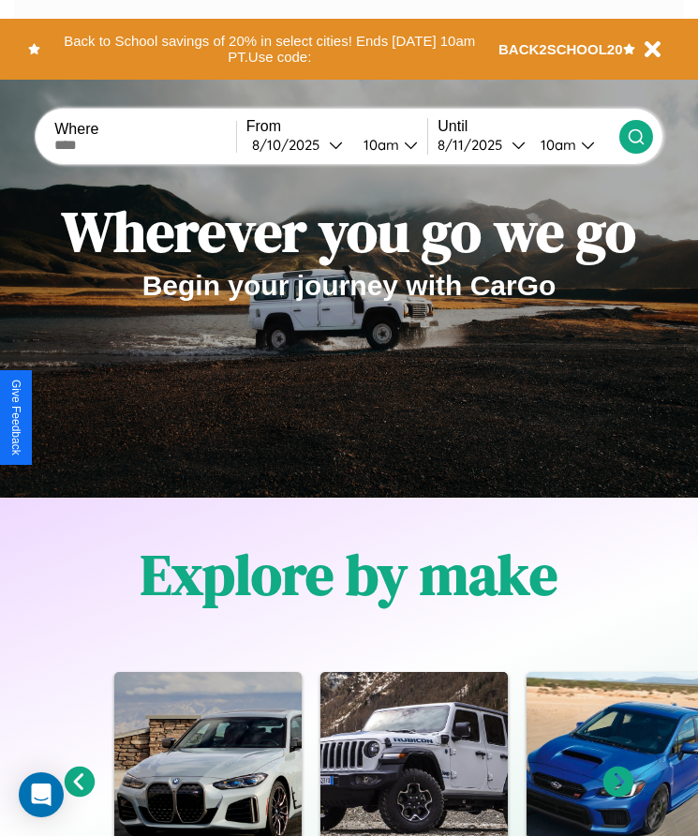
scroll to position [313, 0]
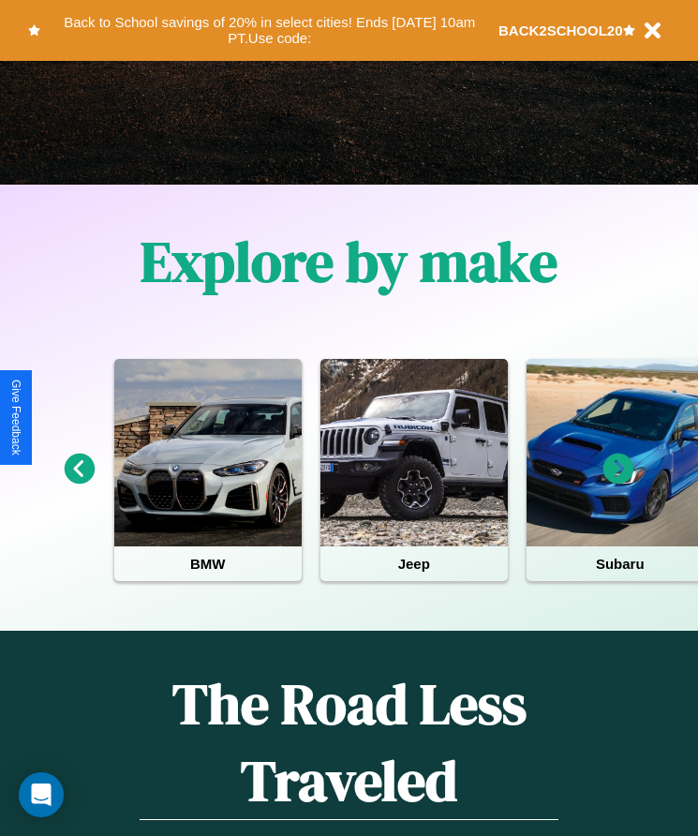
click at [618, 482] on icon at bounding box center [618, 469] width 31 height 31
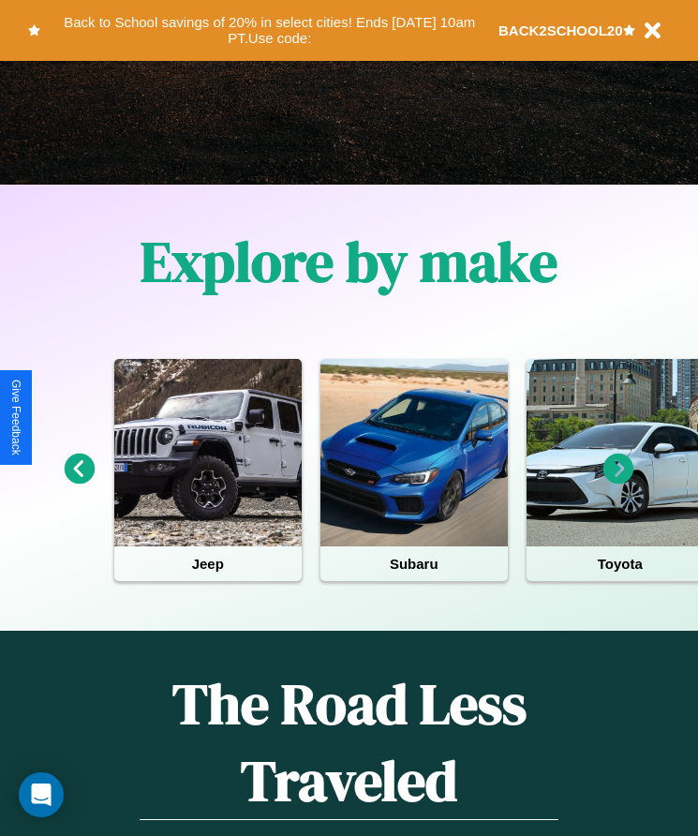
click at [79, 482] on icon at bounding box center [80, 469] width 31 height 31
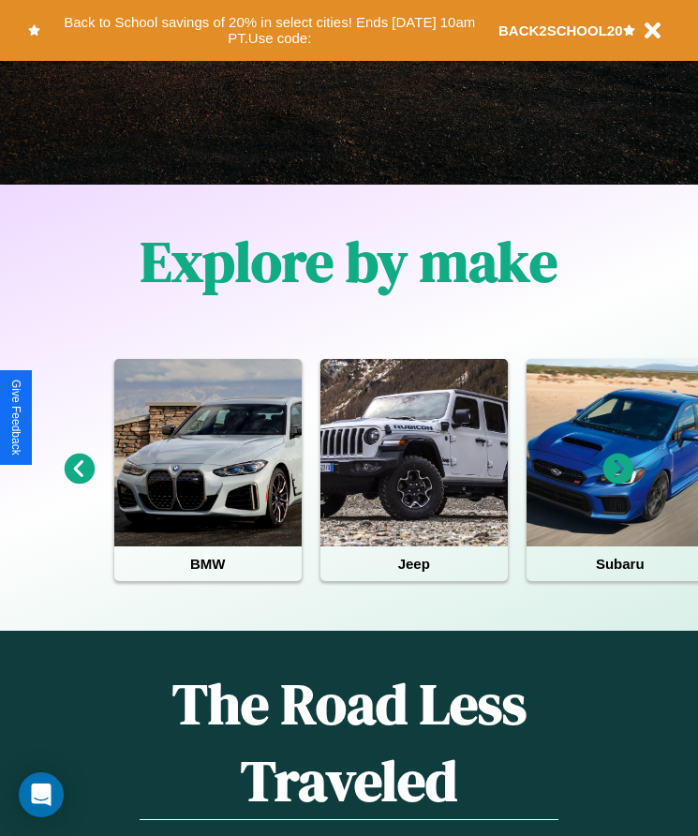
click at [618, 482] on icon at bounding box center [618, 469] width 31 height 31
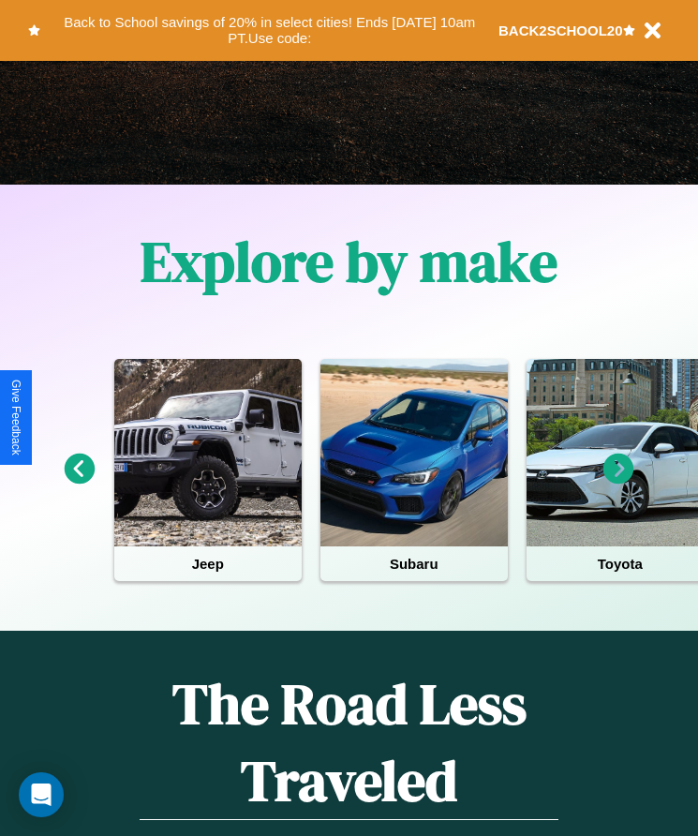
click at [618, 482] on icon at bounding box center [618, 469] width 31 height 31
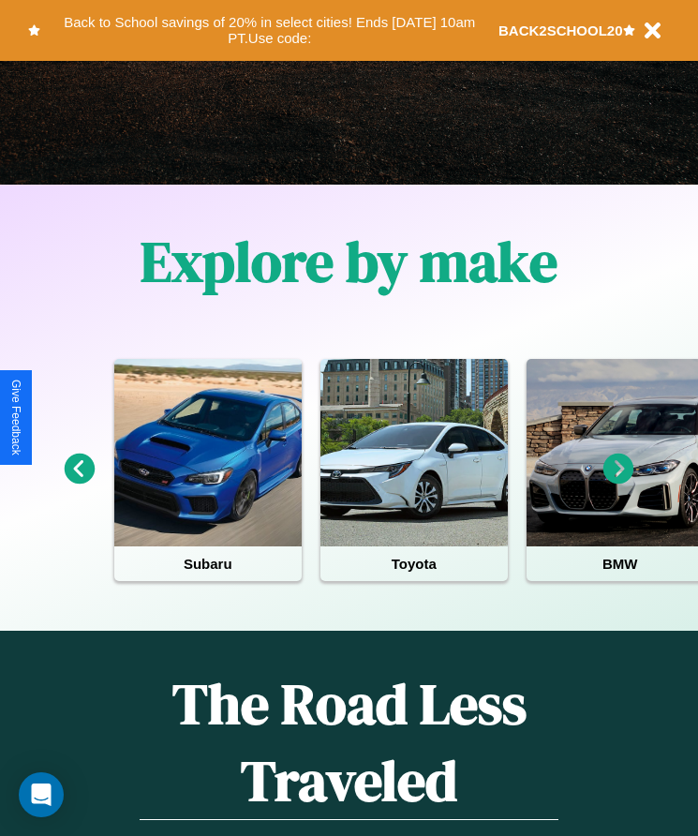
click at [79, 482] on icon at bounding box center [80, 469] width 31 height 31
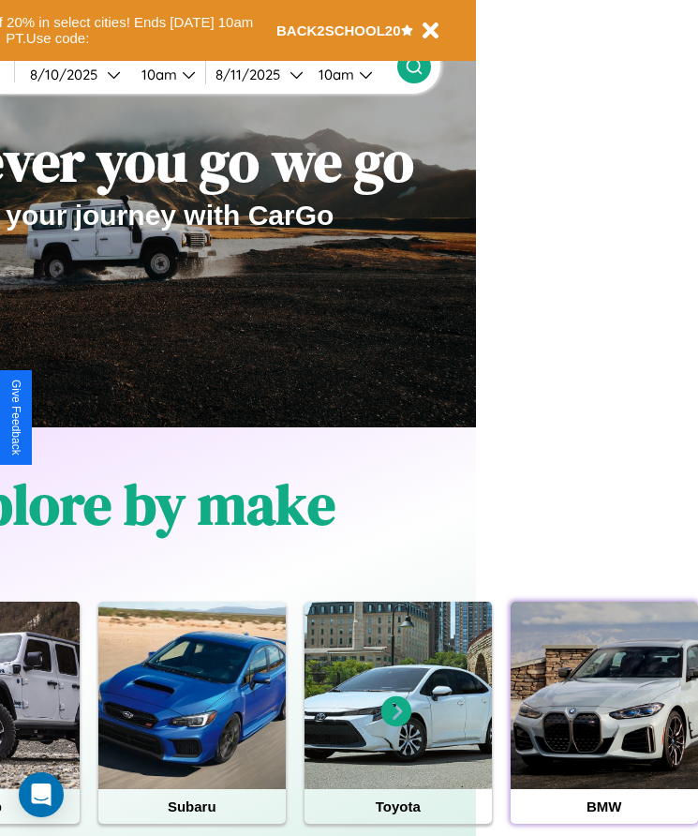
click at [603, 724] on div at bounding box center [604, 695] width 187 height 187
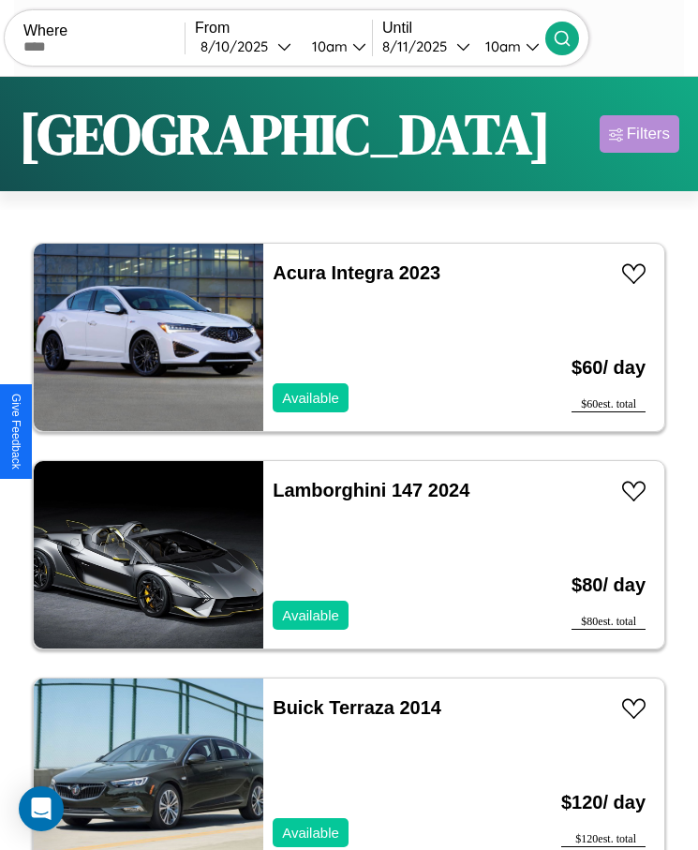
click at [639, 134] on div "Filters" at bounding box center [648, 134] width 43 height 19
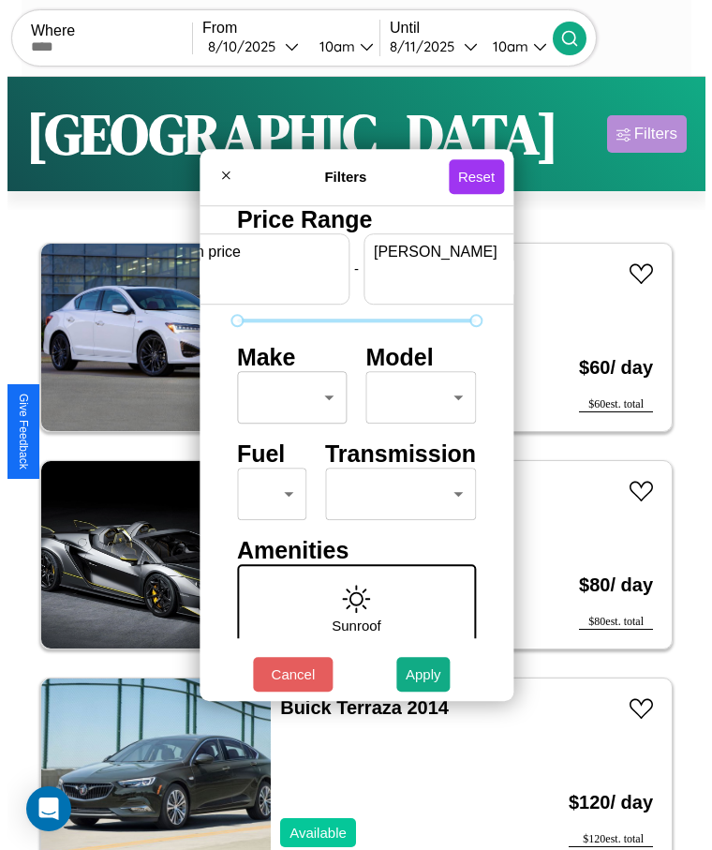
scroll to position [0, 69]
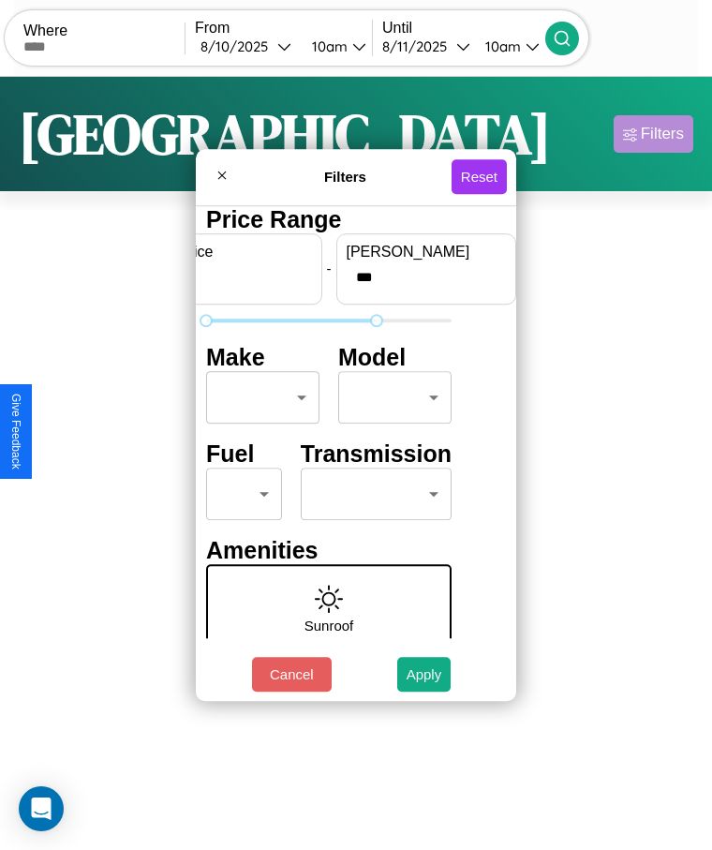
type input "***"
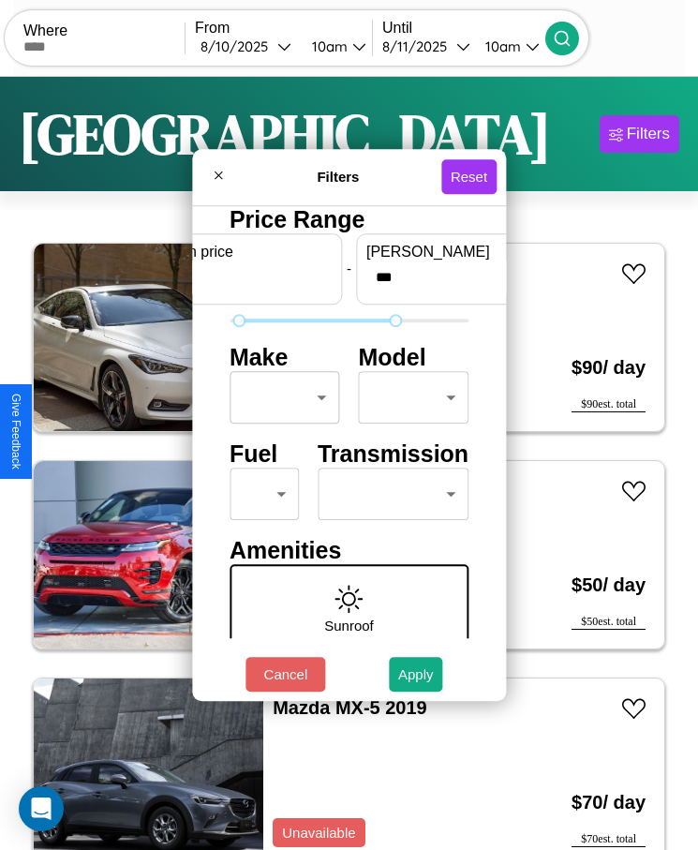
type input "**"
click at [279, 397] on body "CarGo Where From 8 / 10 / 2025 10am Until 8 / 11 / 2025 10am Become a Host Logi…" at bounding box center [349, 448] width 698 height 897
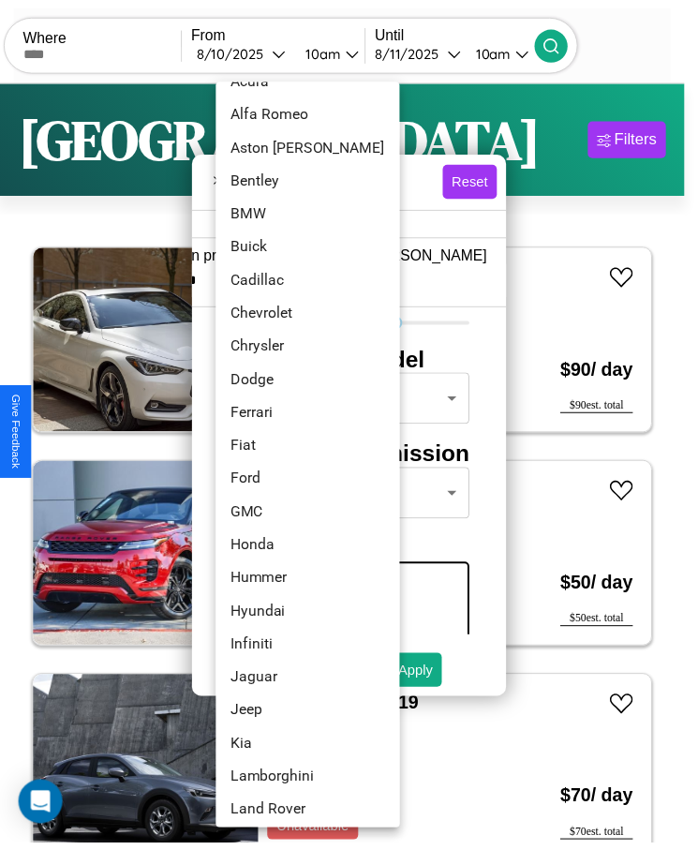
scroll to position [185, 0]
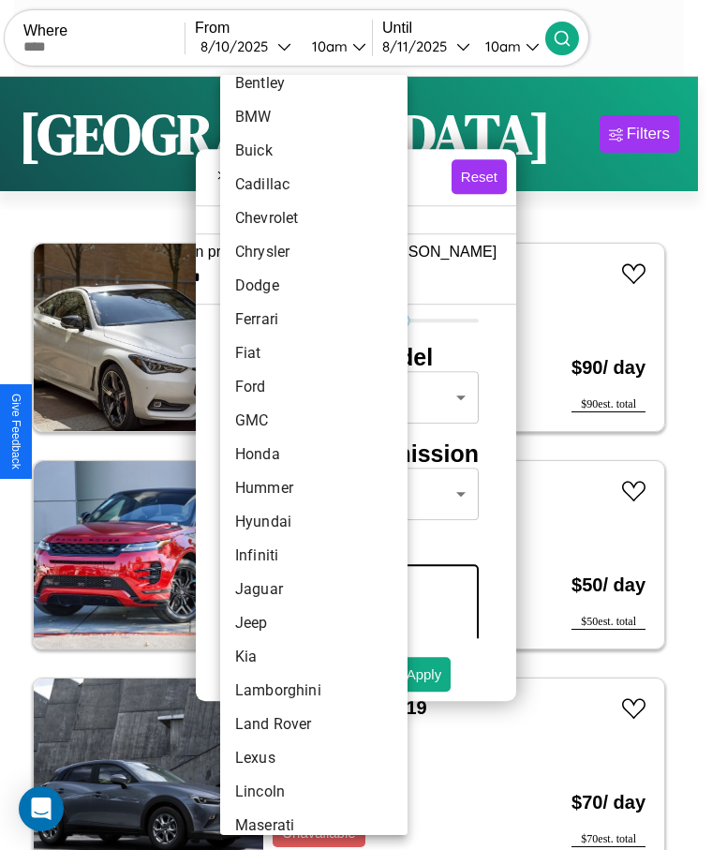
click at [278, 454] on li "Honda" at bounding box center [313, 455] width 187 height 34
type input "*****"
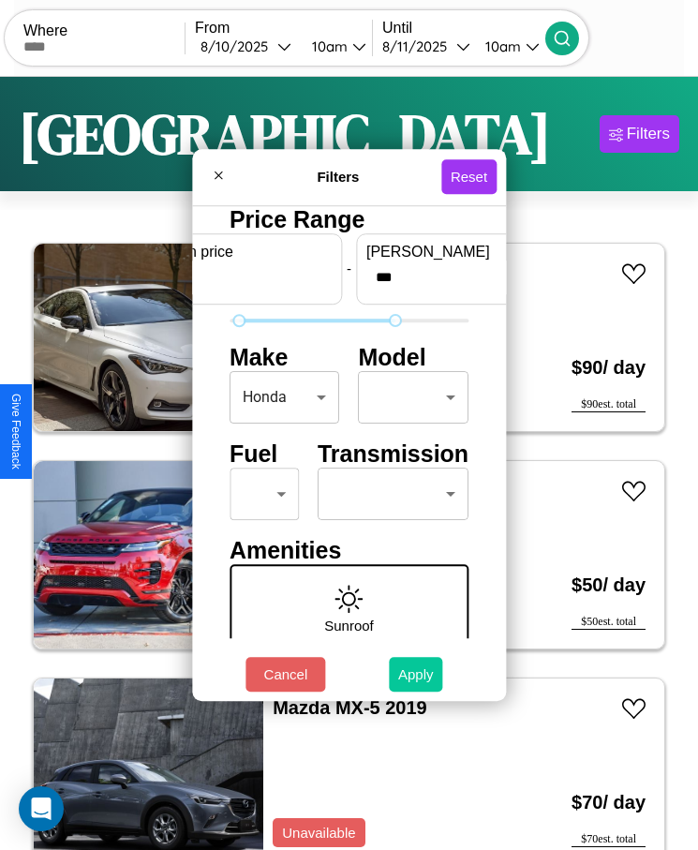
click at [416, 674] on button "Apply" at bounding box center [416, 674] width 54 height 35
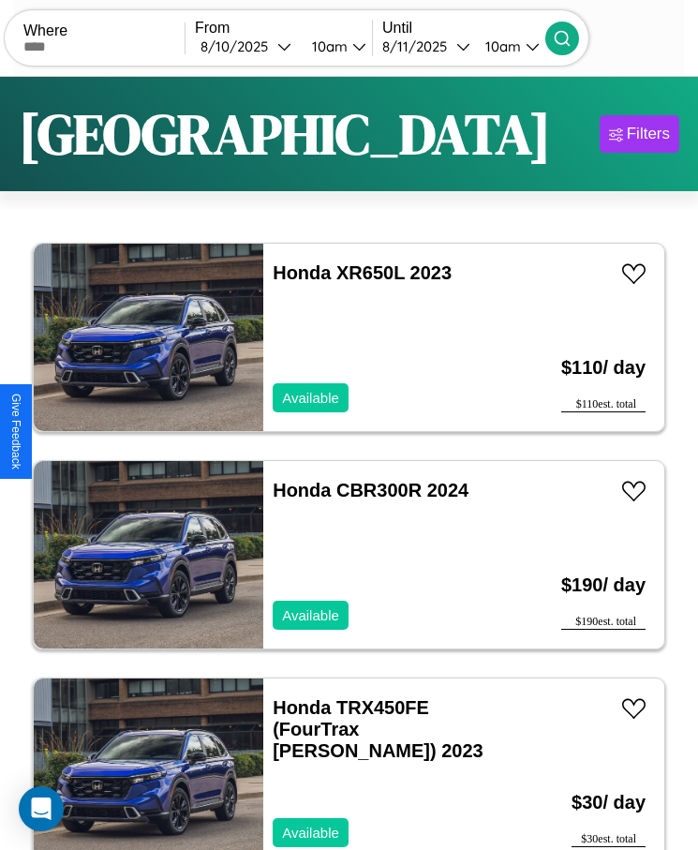
scroll to position [28, 0]
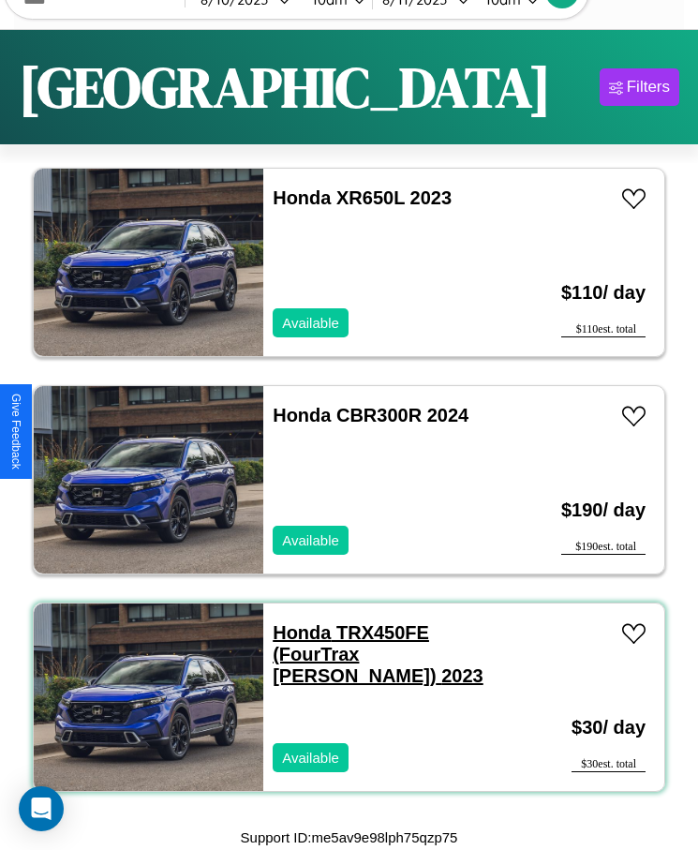
click at [296, 633] on link "Honda TRX450FE (FourTrax Foreman) 2023" at bounding box center [378, 654] width 211 height 64
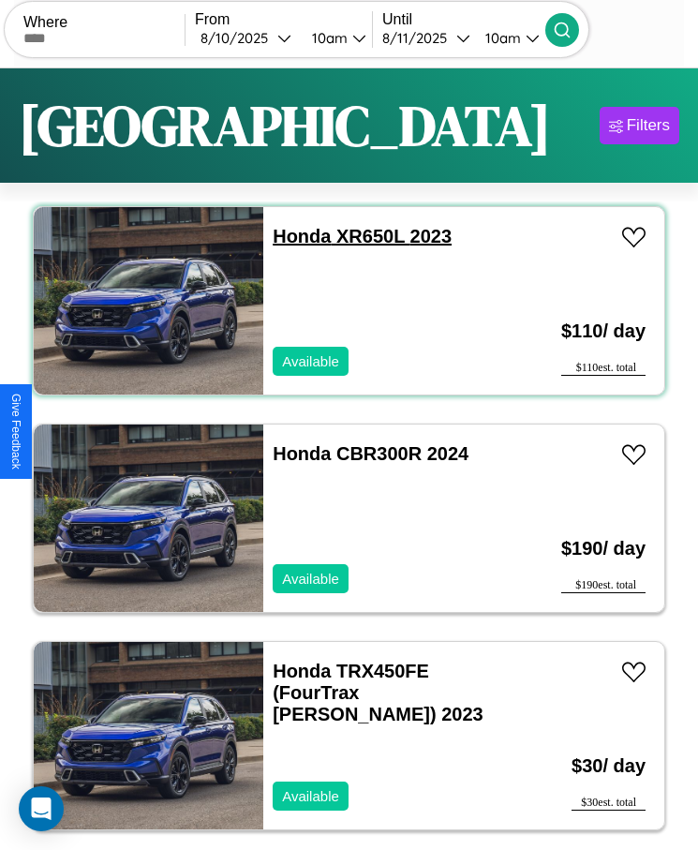
scroll to position [0, 0]
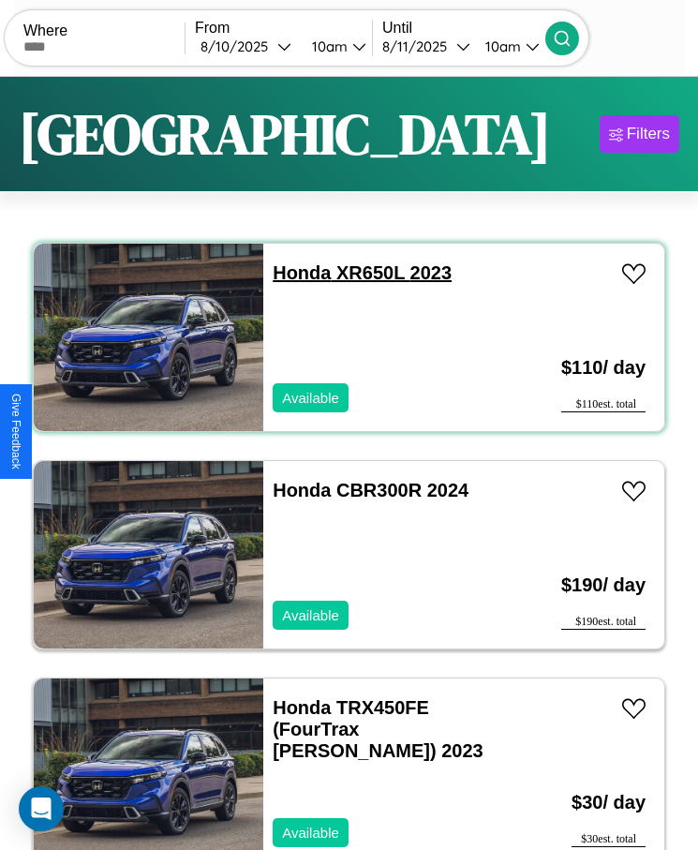
click at [296, 273] on link "Honda XR650L 2023" at bounding box center [362, 272] width 179 height 21
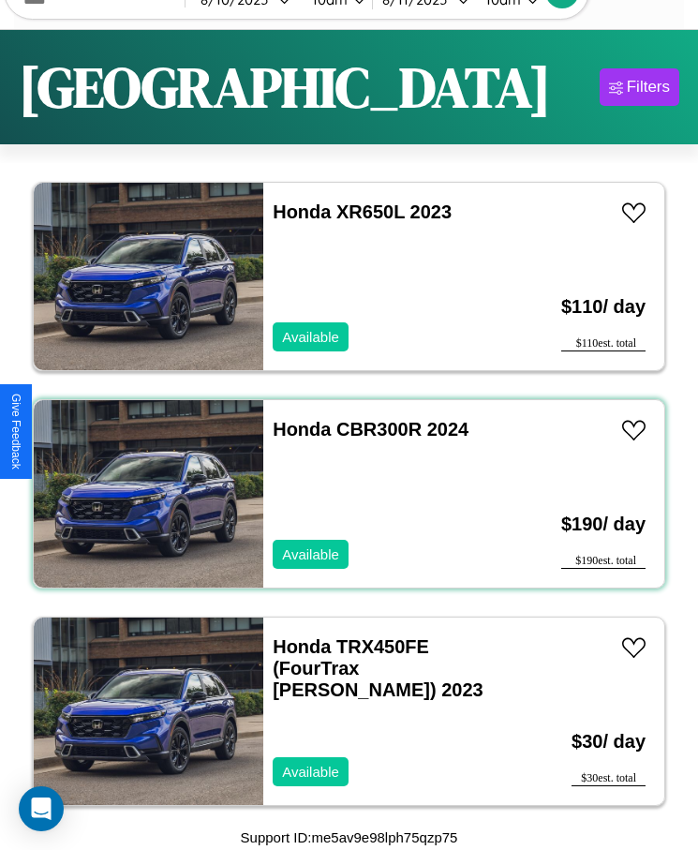
click at [342, 494] on div "Honda CBR300R 2024 Available" at bounding box center [387, 493] width 248 height 187
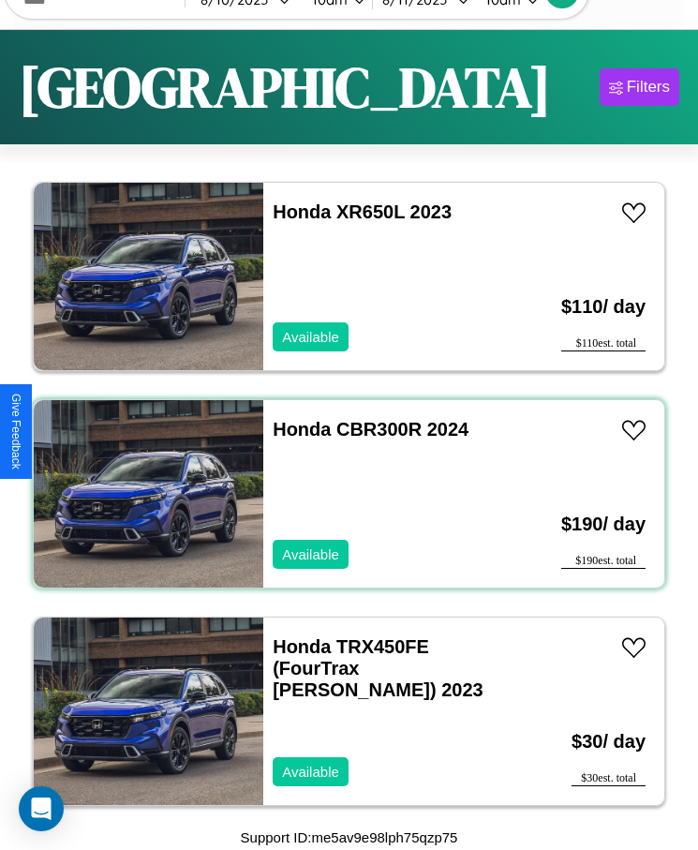
click at [342, 494] on div "Honda CBR300R 2024 Available" at bounding box center [387, 493] width 248 height 187
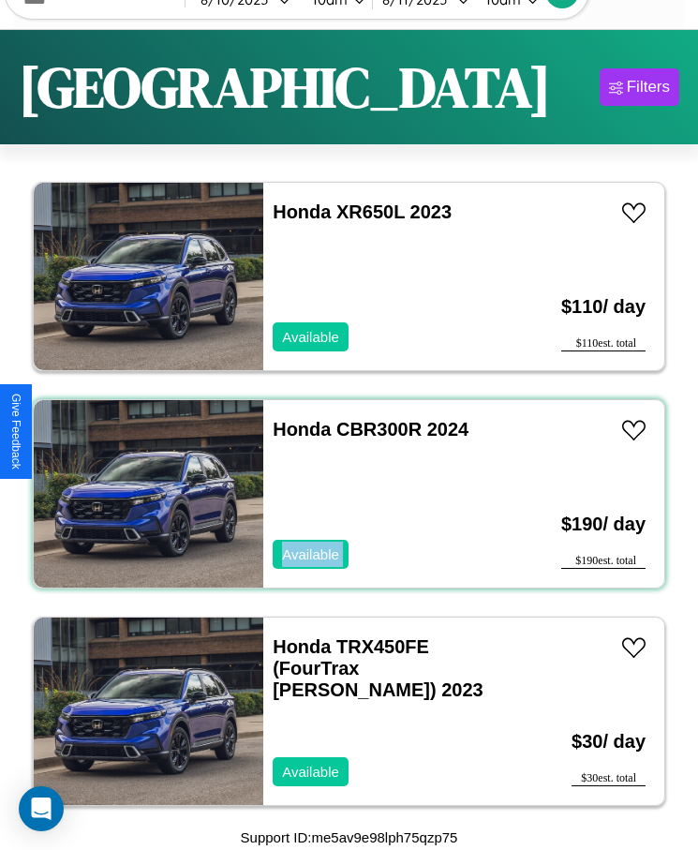
click at [342, 494] on div "Honda CBR300R 2024 Available" at bounding box center [387, 493] width 248 height 187
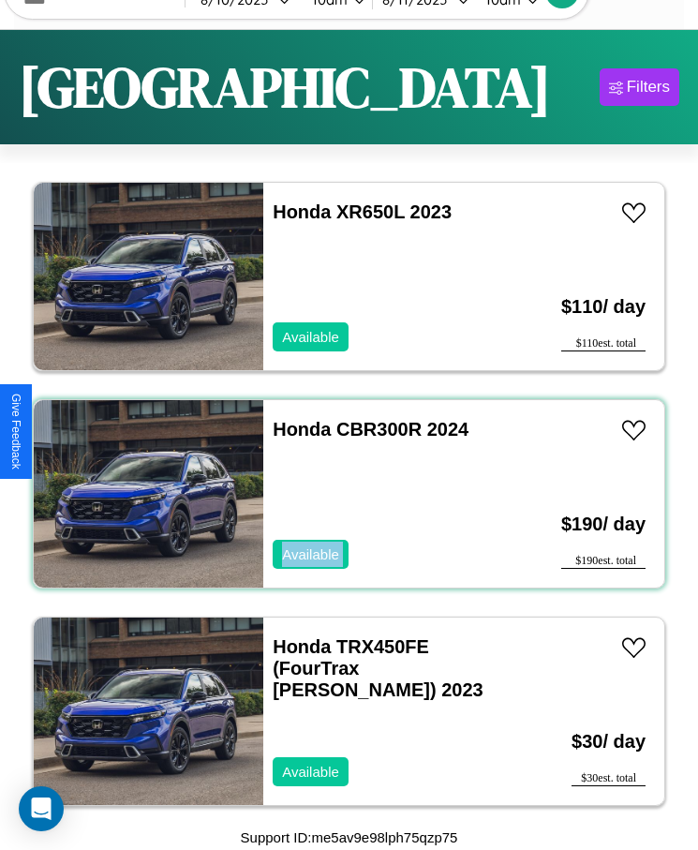
click at [342, 494] on div "Honda CBR300R 2024 Available" at bounding box center [387, 493] width 248 height 187
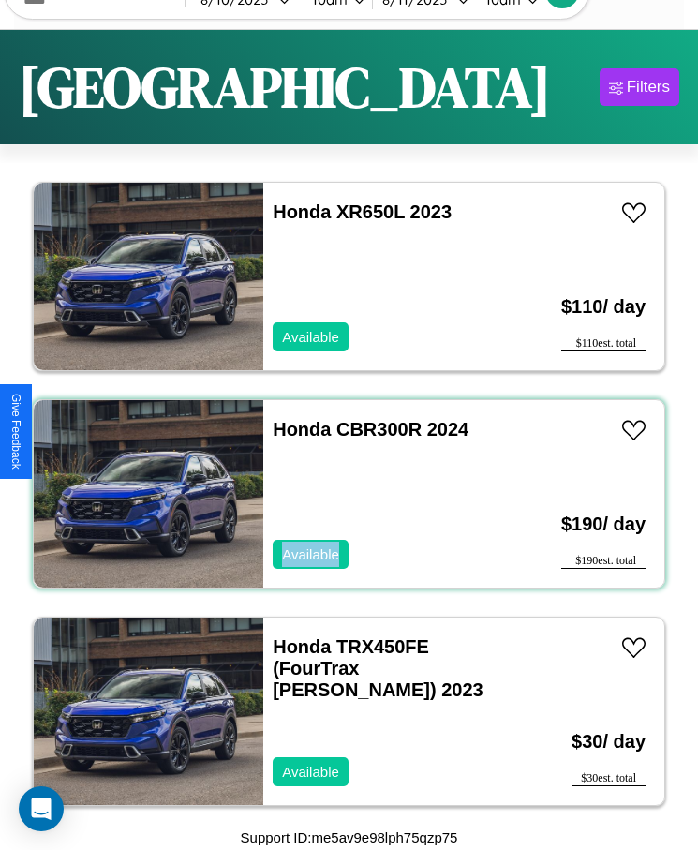
click at [342, 494] on div "Honda CBR300R 2024 Available" at bounding box center [387, 493] width 248 height 187
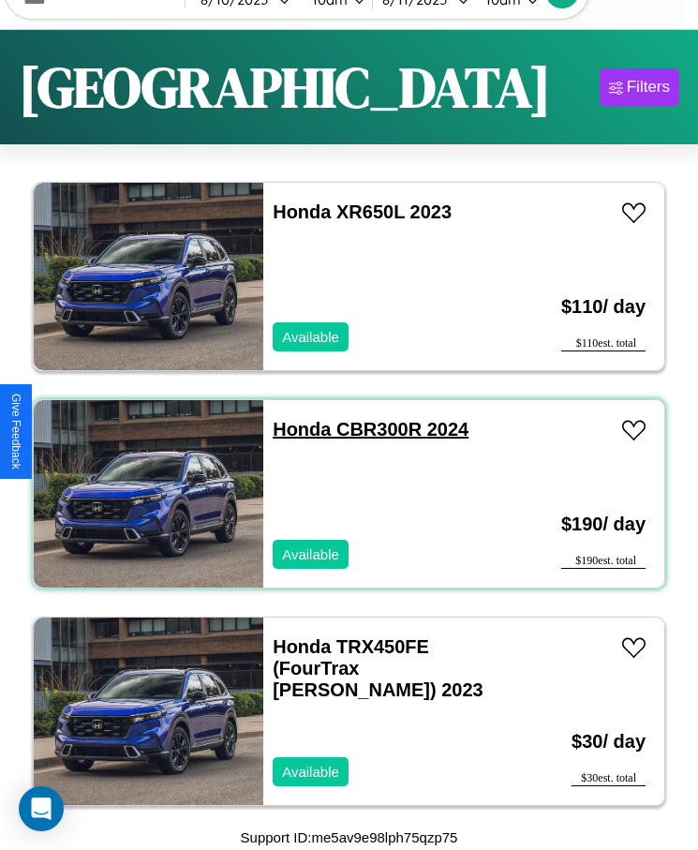
click at [296, 429] on link "Honda CBR300R 2024" at bounding box center [371, 429] width 196 height 21
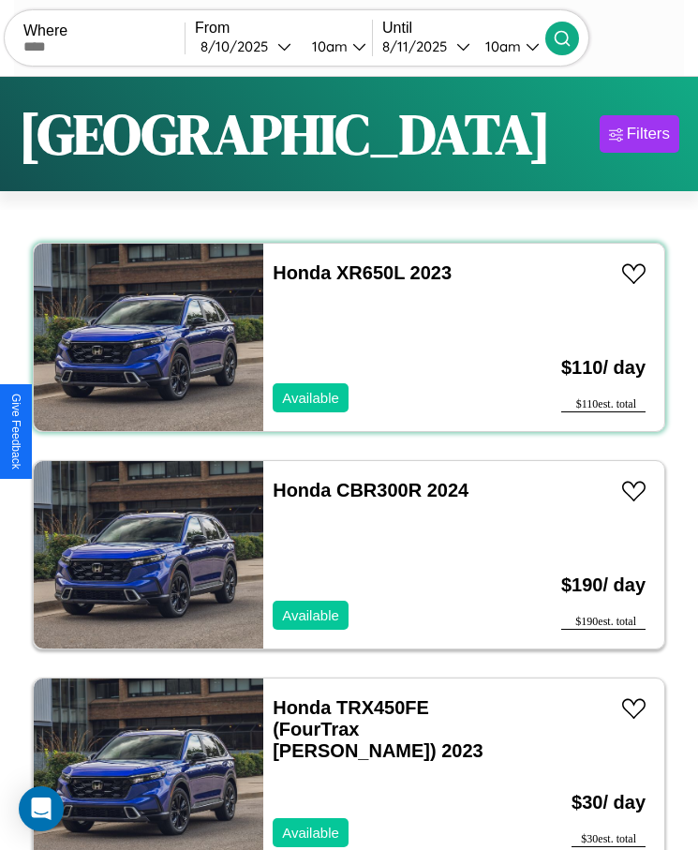
click at [342, 337] on div "Honda XR650L 2023 Available" at bounding box center [387, 337] width 248 height 187
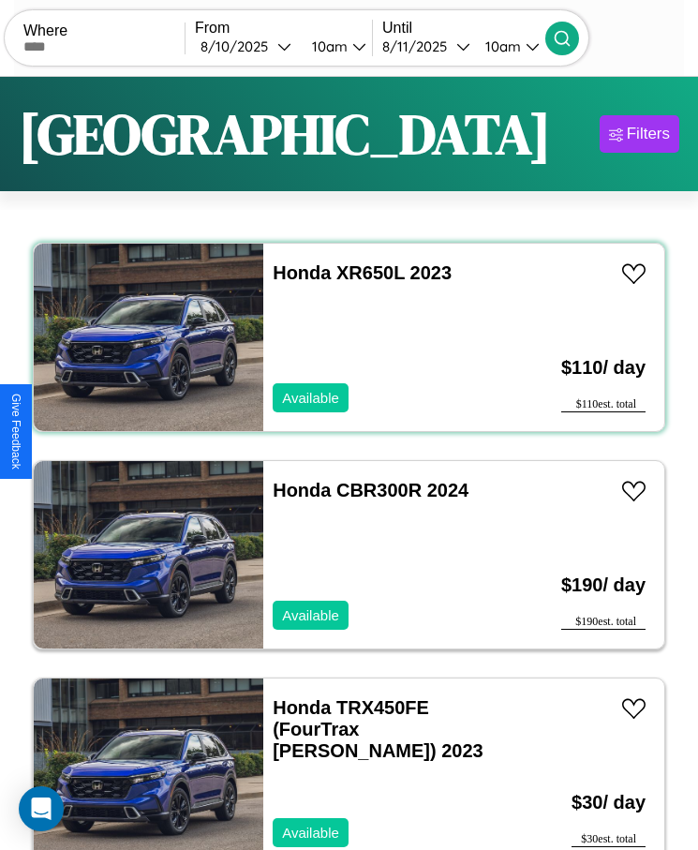
click at [342, 337] on div "Honda XR650L 2023 Available" at bounding box center [387, 337] width 248 height 187
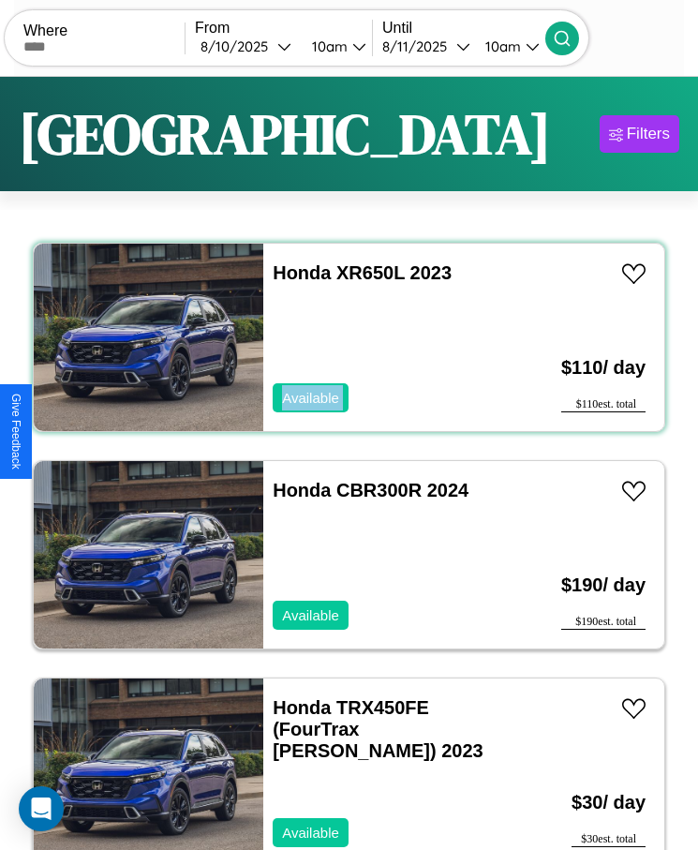
click at [342, 337] on div "Honda XR650L 2023 Available" at bounding box center [387, 337] width 248 height 187
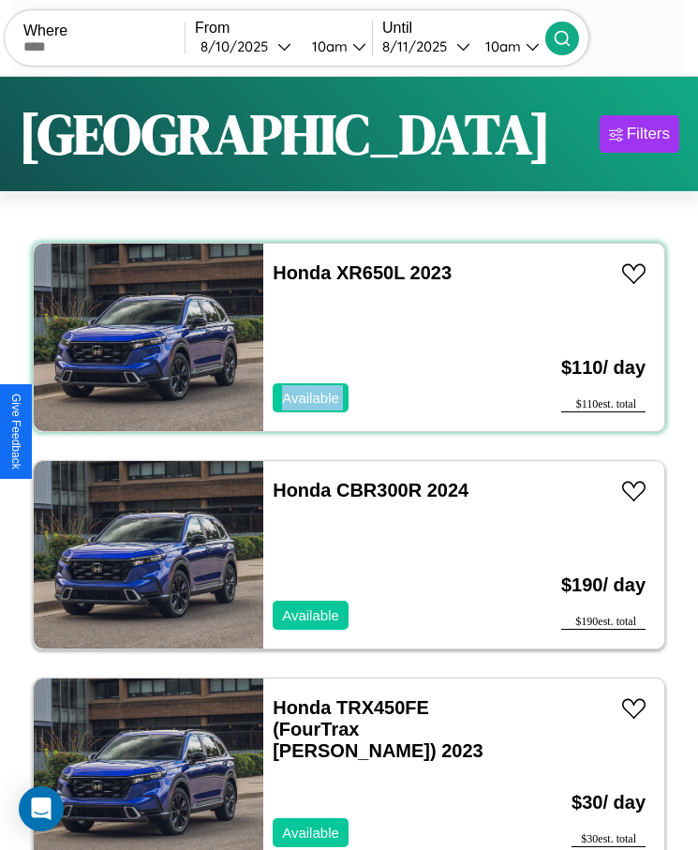
click at [342, 337] on div "Honda XR650L 2023 Available" at bounding box center [387, 337] width 248 height 187
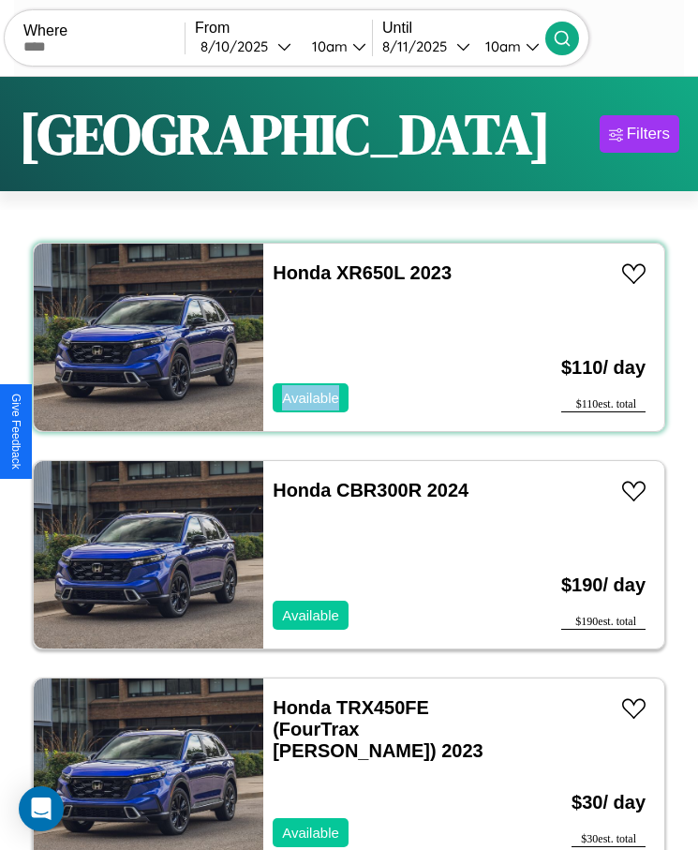
click at [342, 337] on div "Honda XR650L 2023 Available" at bounding box center [387, 337] width 248 height 187
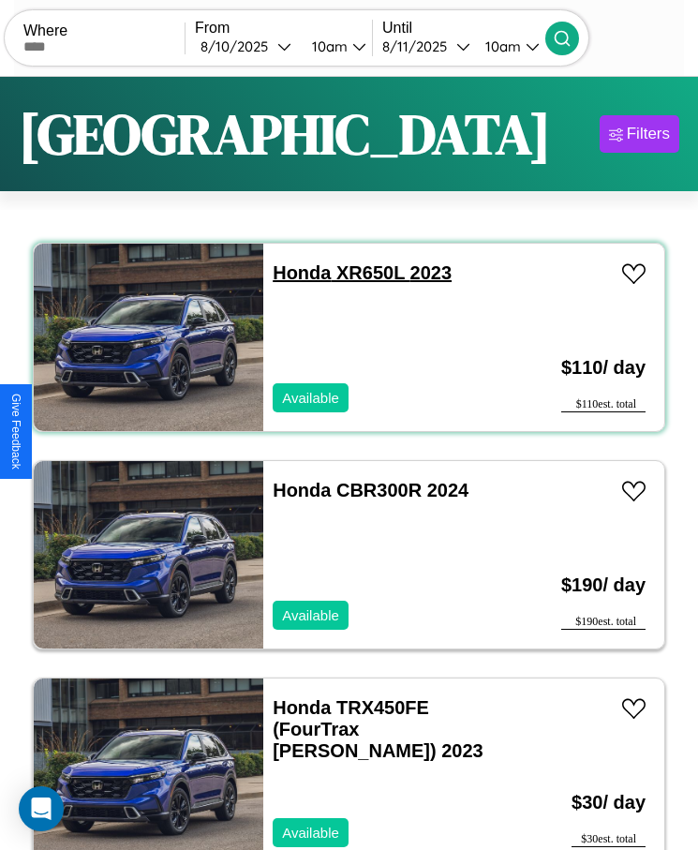
click at [296, 273] on link "Honda XR650L 2023" at bounding box center [362, 272] width 179 height 21
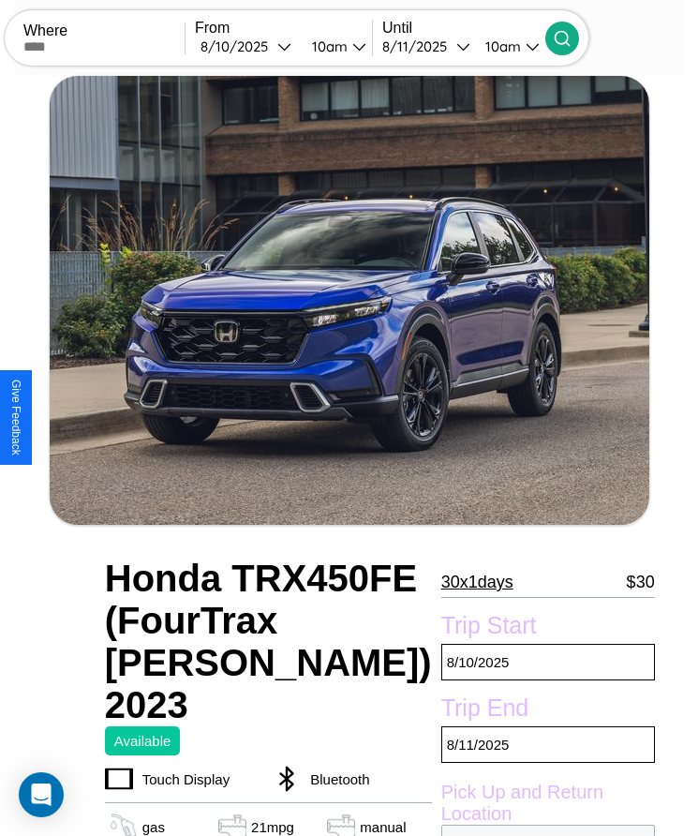
scroll to position [164, 0]
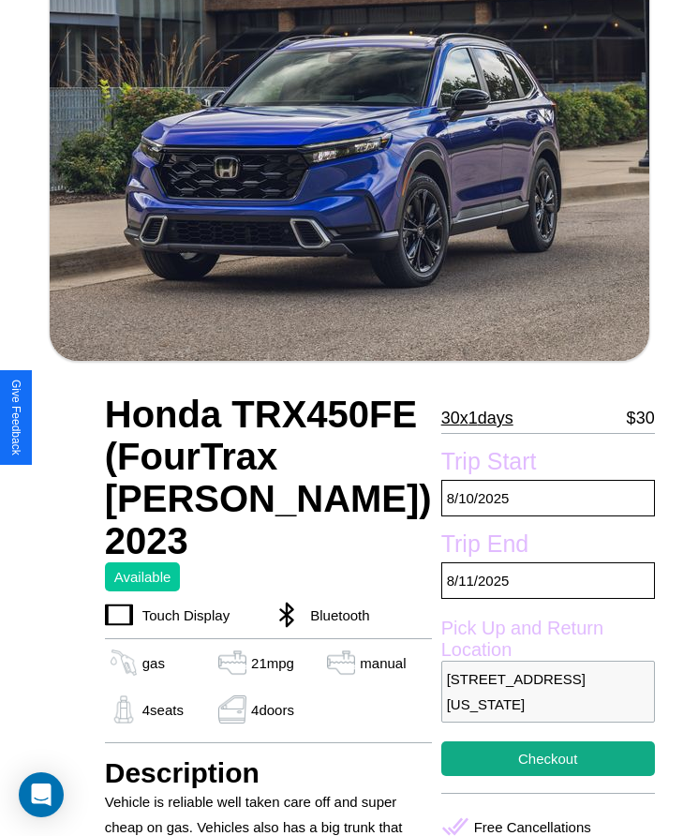
click at [441, 418] on p "30 x 1 days" at bounding box center [477, 418] width 72 height 30
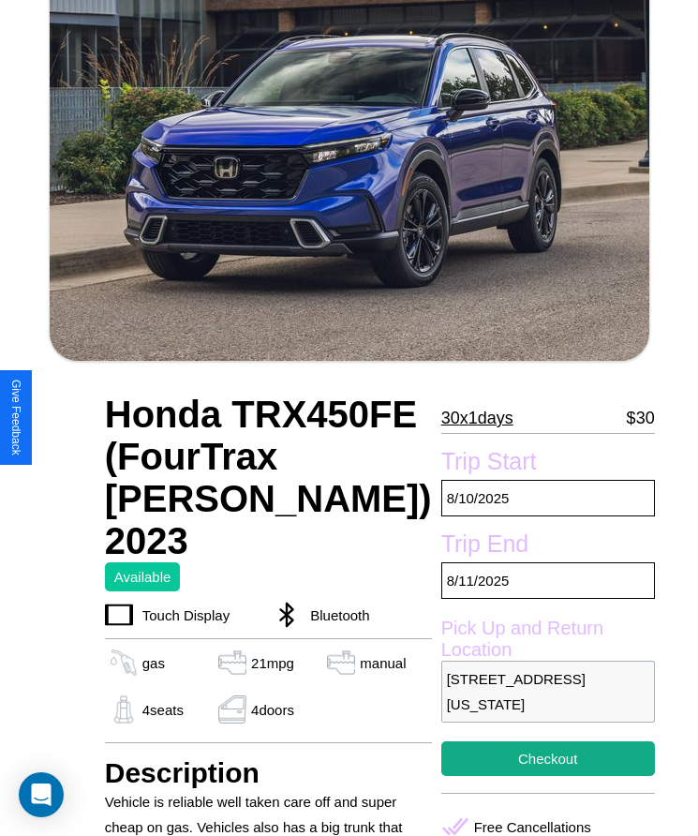
click at [441, 418] on p "30 x 1 days" at bounding box center [477, 418] width 72 height 30
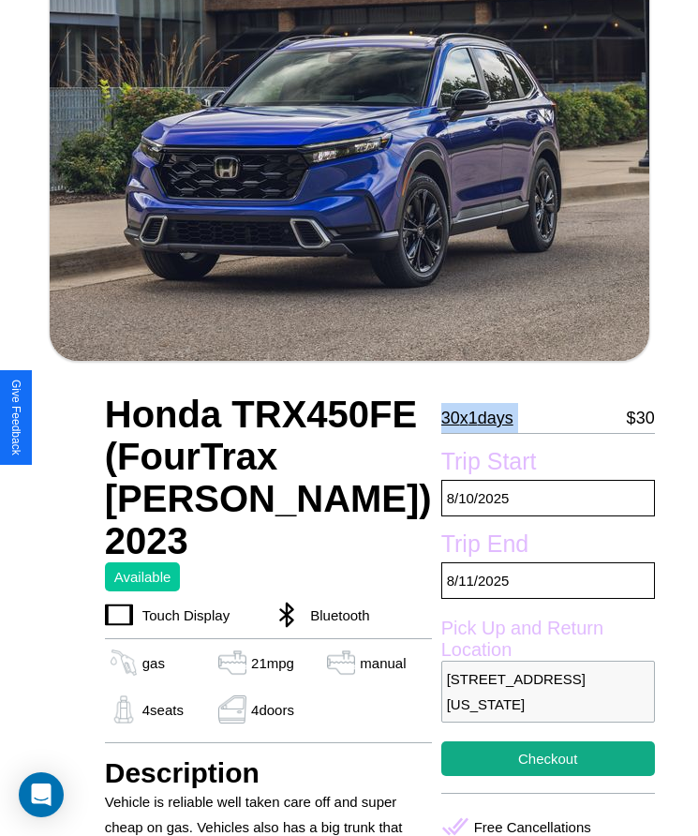
click at [441, 418] on p "30 x 1 days" at bounding box center [477, 418] width 72 height 30
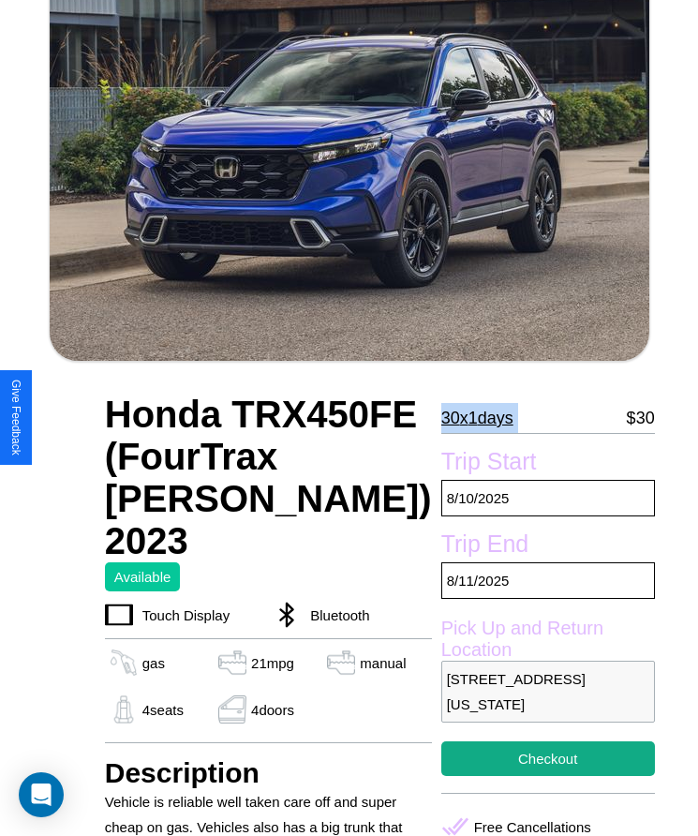
click at [441, 418] on p "30 x 1 days" at bounding box center [477, 418] width 72 height 30
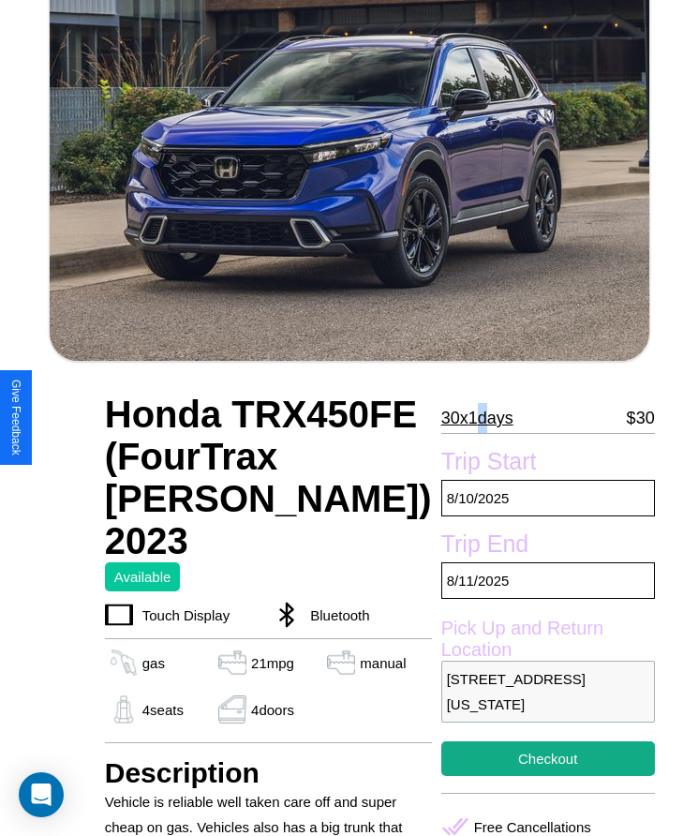
click at [441, 418] on p "30 x 1 days" at bounding box center [477, 418] width 72 height 30
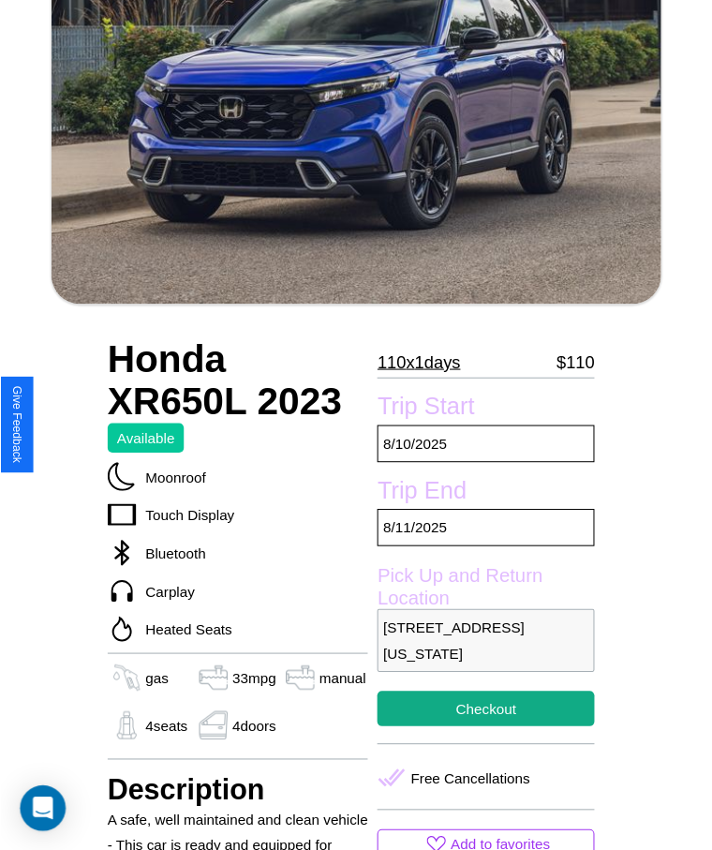
scroll to position [245, 0]
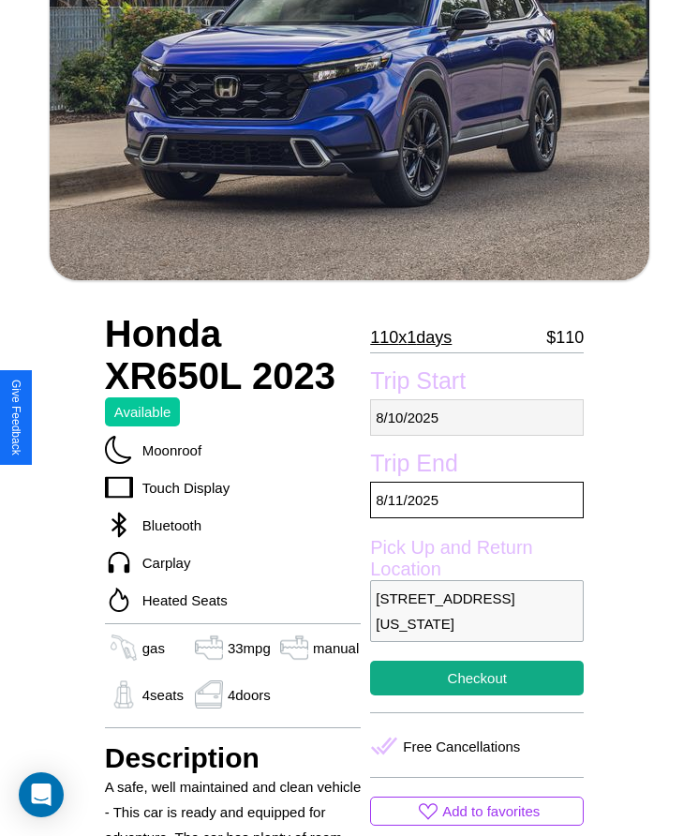
click at [477, 417] on p "[DATE]" at bounding box center [477, 417] width 214 height 37
select select "*"
select select "****"
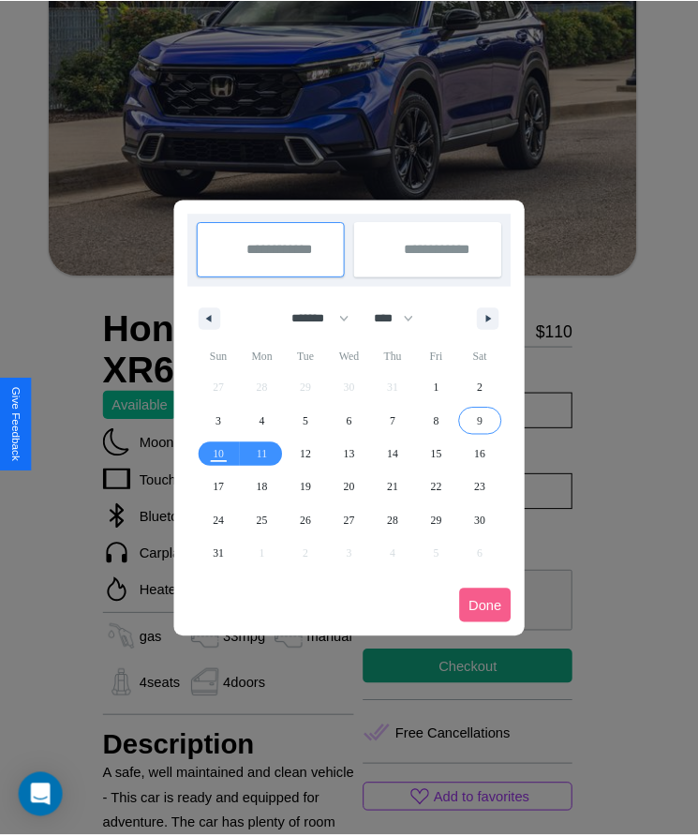
scroll to position [0, 0]
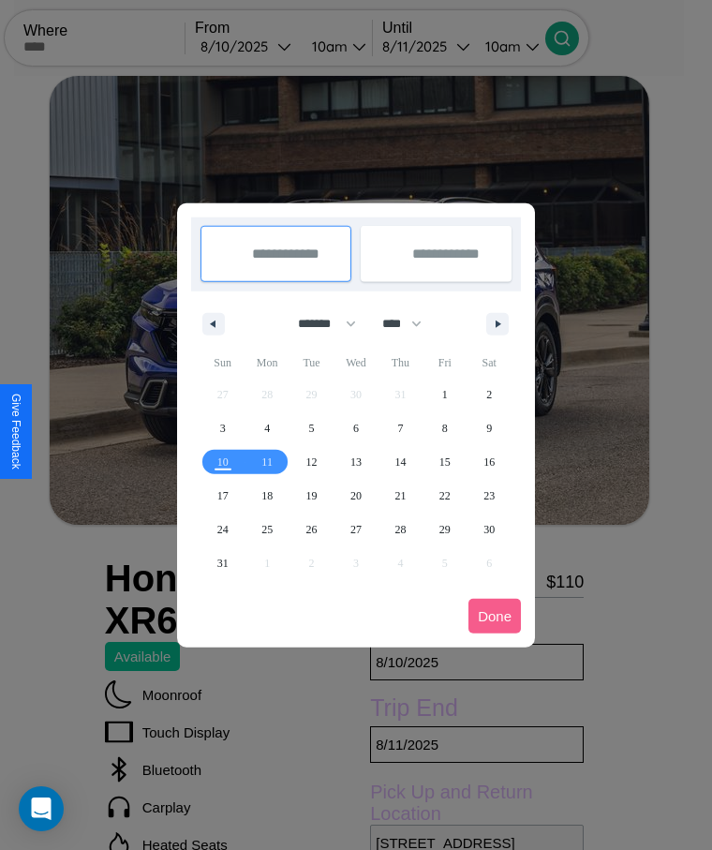
click at [272, 46] on div at bounding box center [356, 425] width 712 height 850
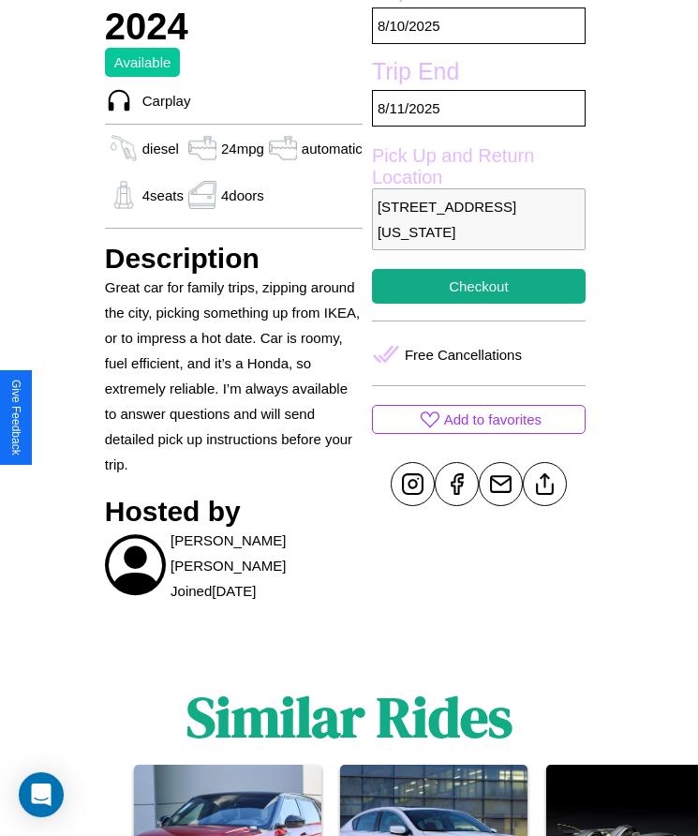
scroll to position [728, 0]
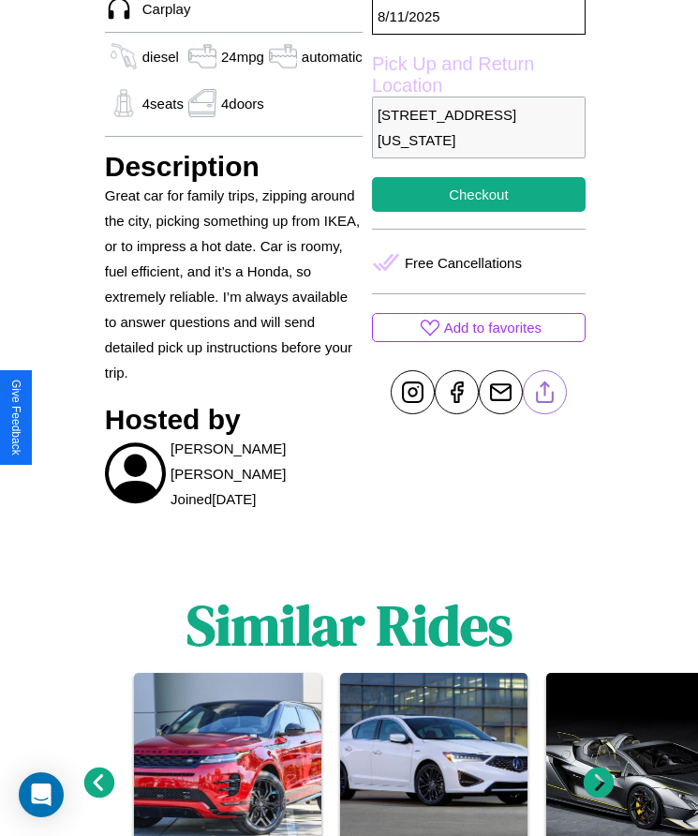
click at [544, 395] on line at bounding box center [544, 388] width 0 height 13
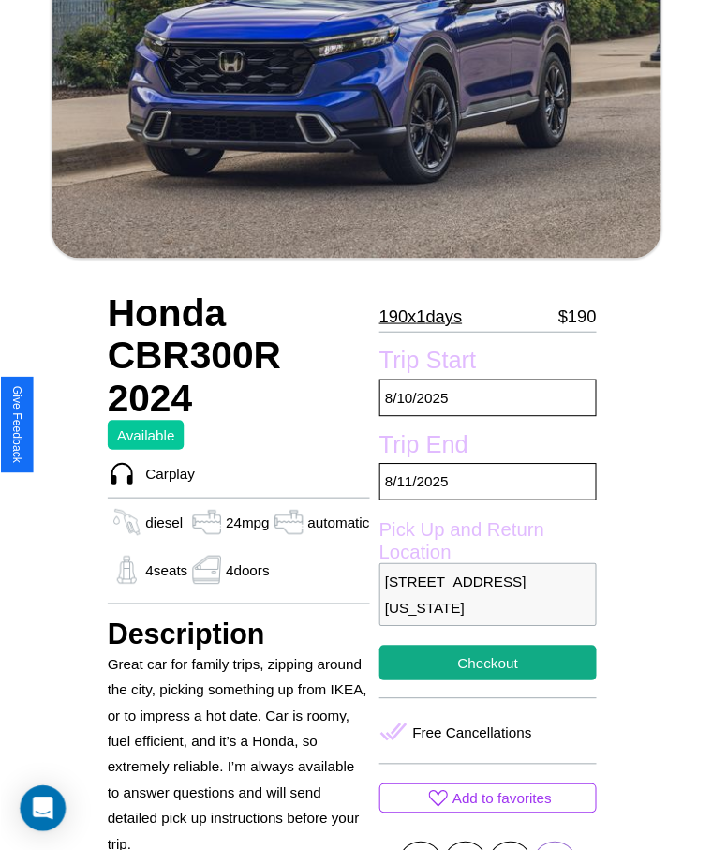
scroll to position [245, 0]
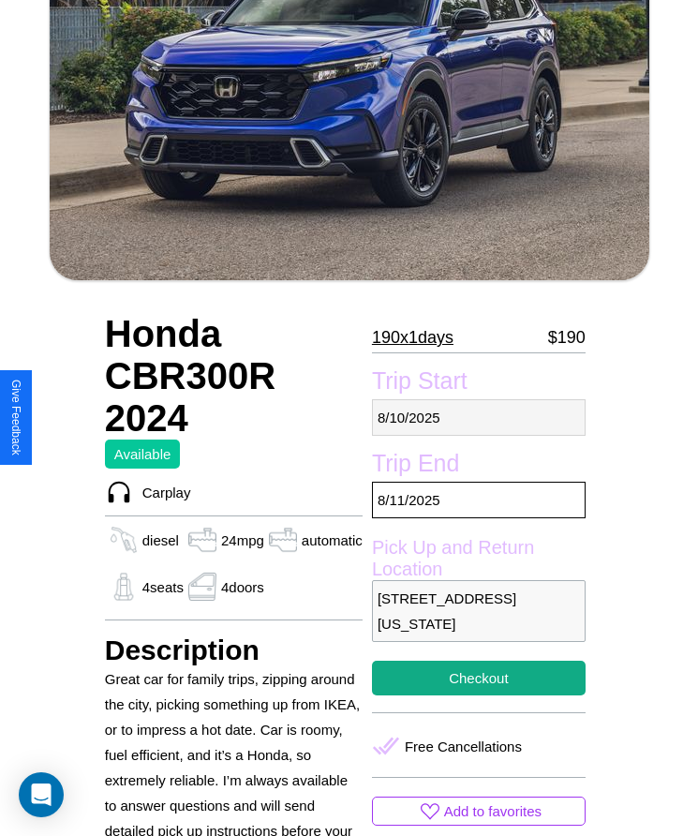
click at [477, 417] on p "[DATE]" at bounding box center [479, 417] width 214 height 37
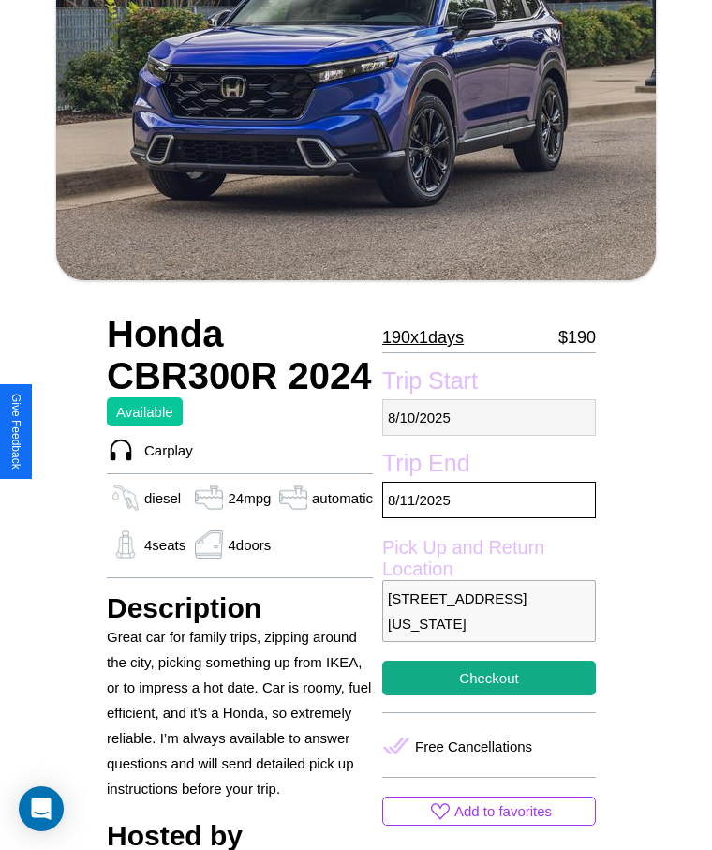
select select "*"
select select "****"
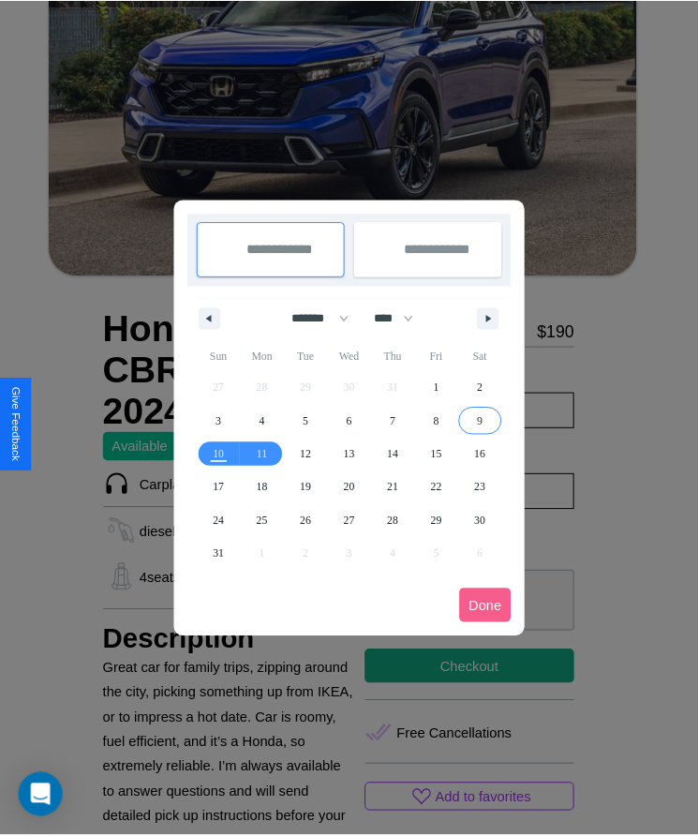
scroll to position [0, 0]
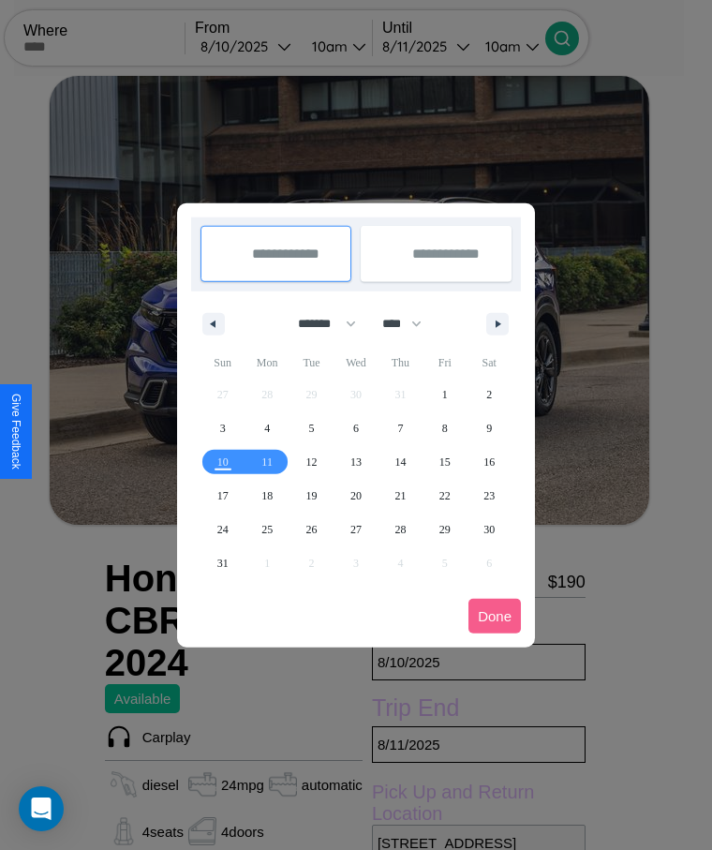
click at [272, 46] on div at bounding box center [356, 425] width 712 height 850
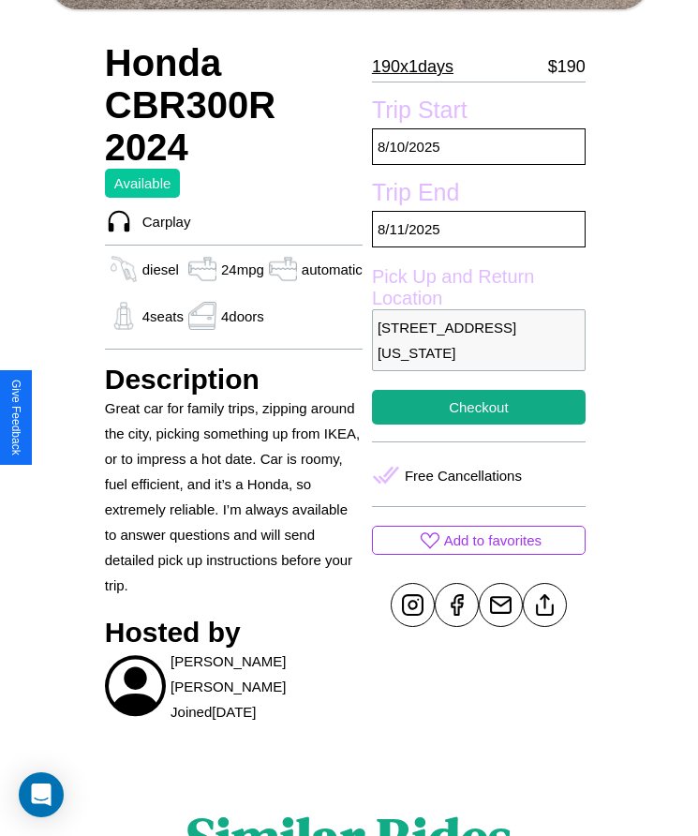
scroll to position [530, 0]
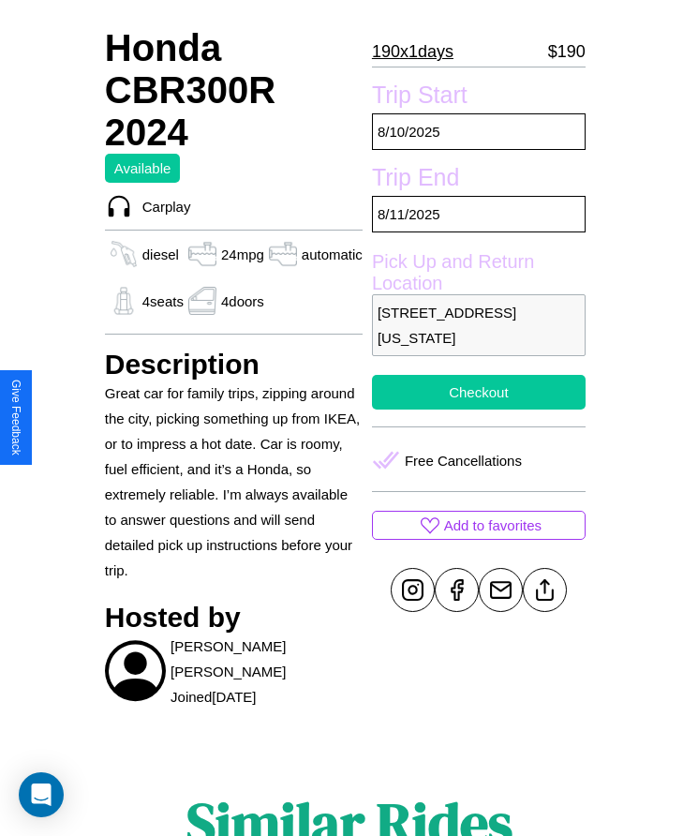
click at [477, 409] on button "Checkout" at bounding box center [479, 392] width 214 height 35
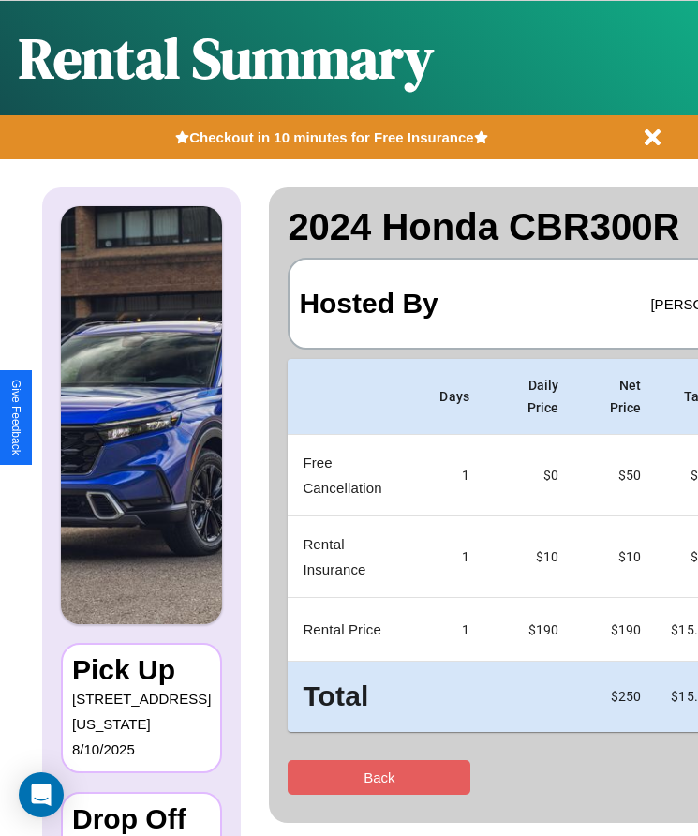
scroll to position [0, 111]
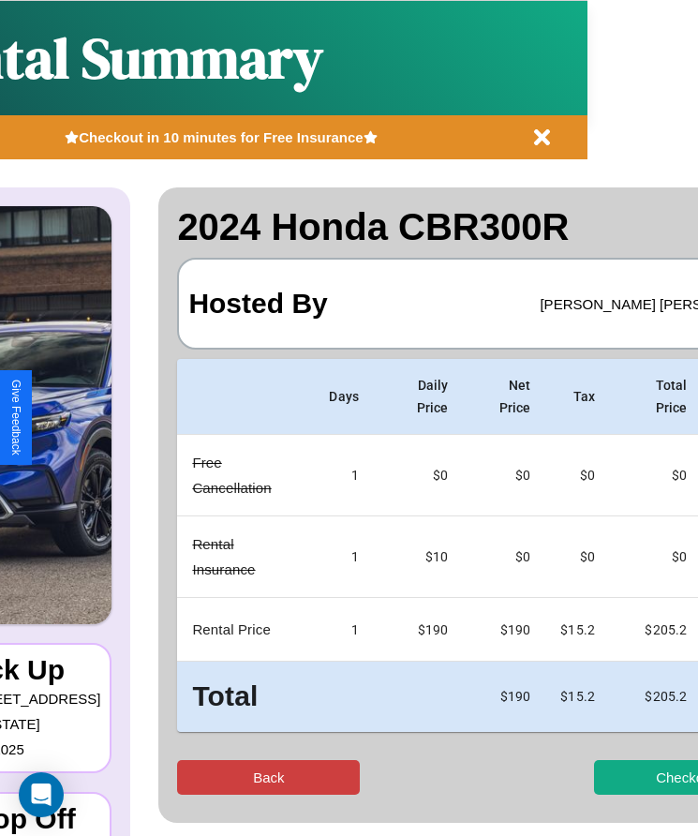
click at [195, 777] on button "Back" at bounding box center [268, 777] width 183 height 35
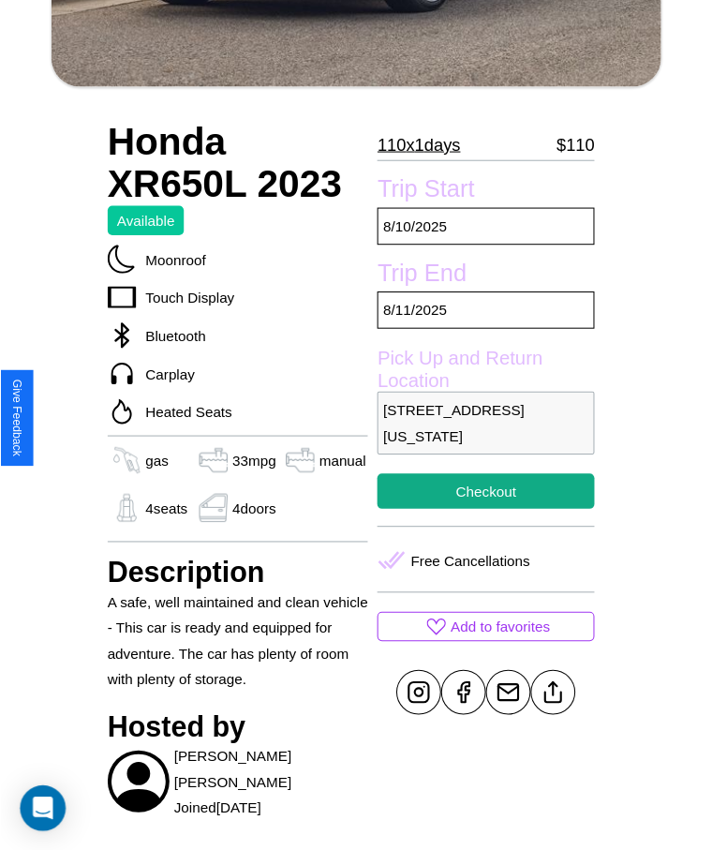
scroll to position [638, 0]
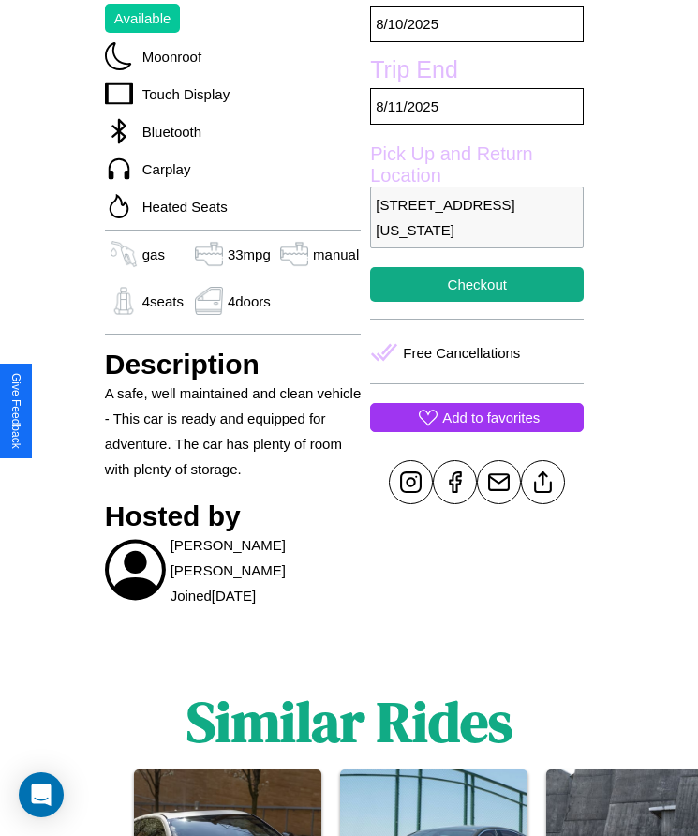
click at [477, 417] on p "Add to favorites" at bounding box center [490, 417] width 97 height 25
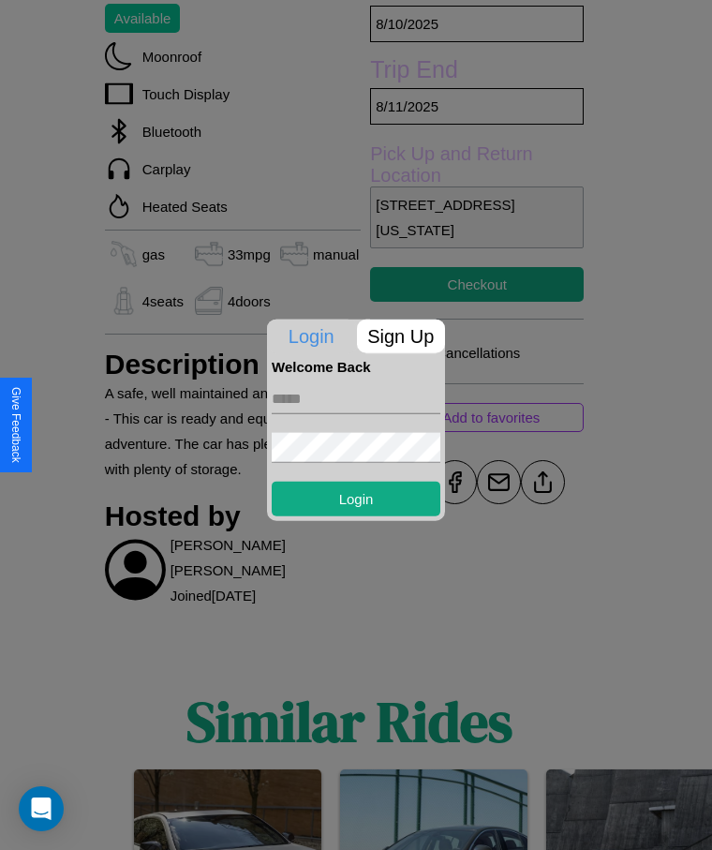
click at [400, 335] on p "Sign Up" at bounding box center [401, 336] width 89 height 34
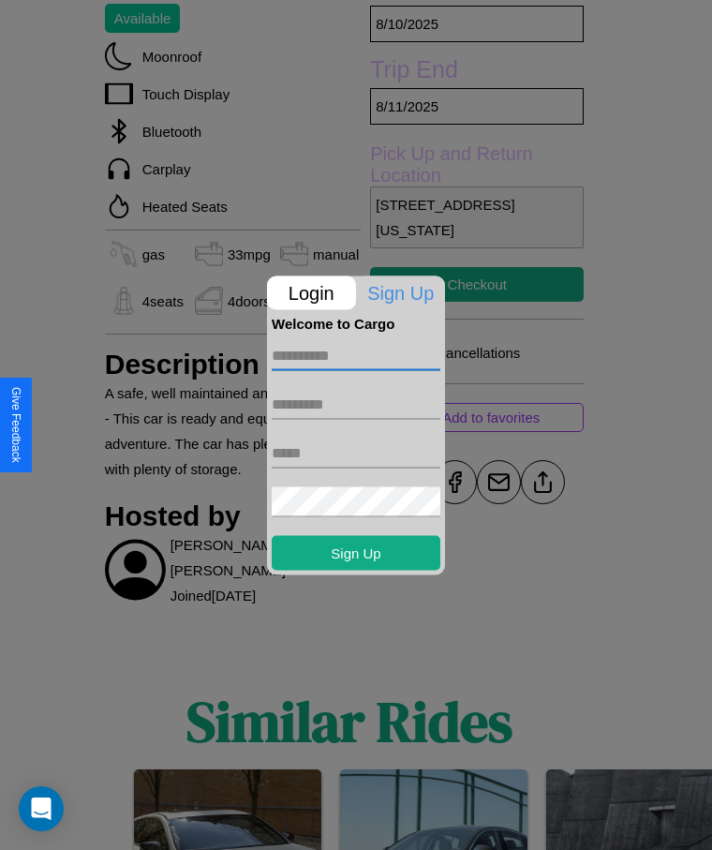
click at [356, 355] on input "text" at bounding box center [356, 355] width 169 height 30
type input "*****"
click at [356, 404] on input "text" at bounding box center [356, 404] width 169 height 30
type input "******"
click at [356, 453] on input "text" at bounding box center [356, 453] width 169 height 30
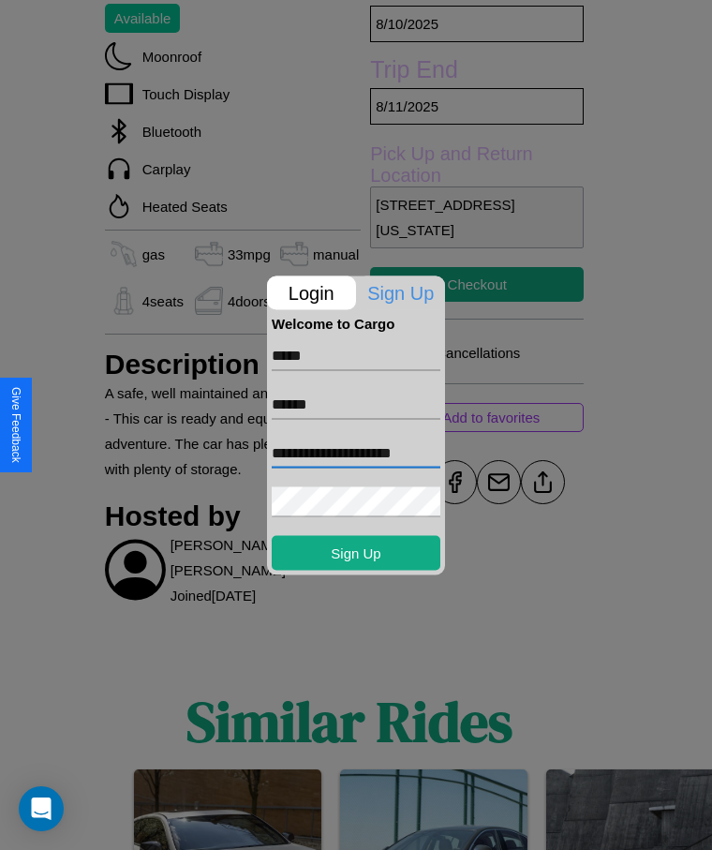
scroll to position [0, 7]
type input "**********"
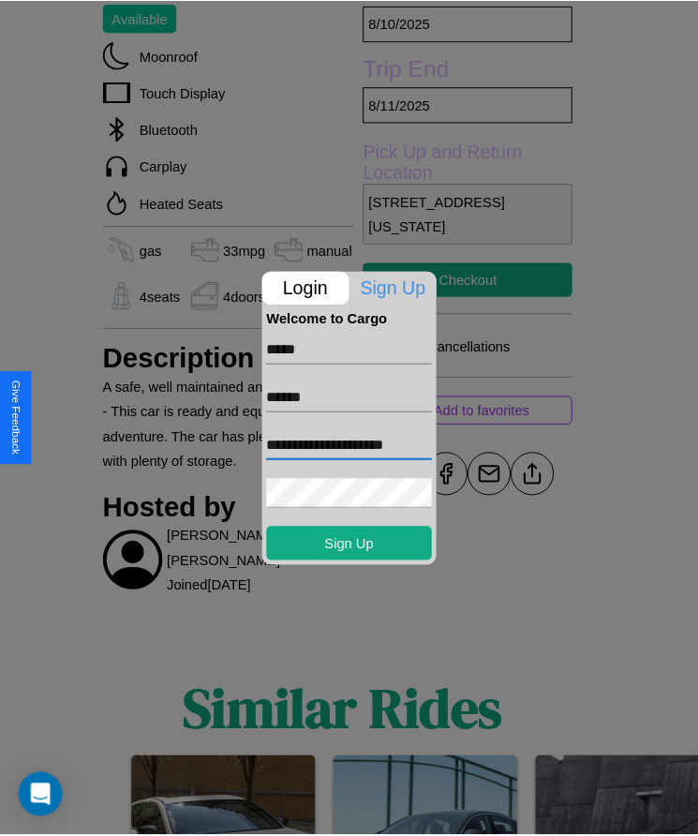
scroll to position [0, 0]
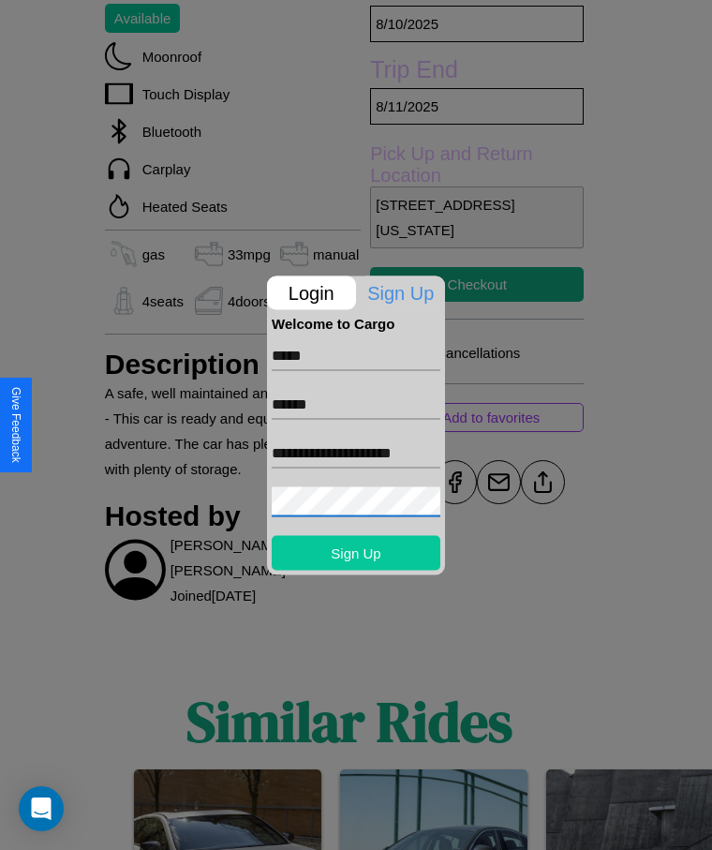
click at [356, 552] on button "Sign Up" at bounding box center [356, 552] width 169 height 35
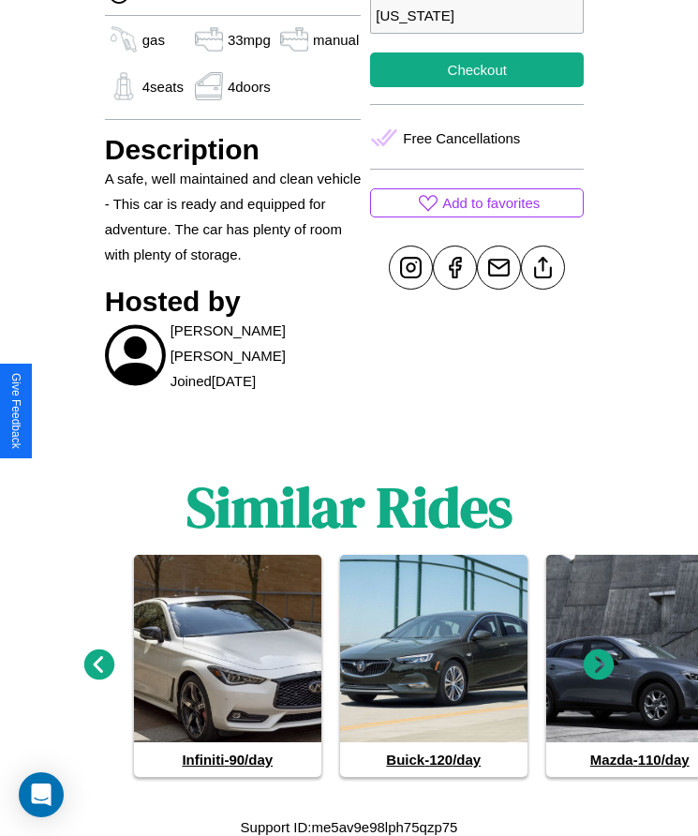
scroll to position [856, 0]
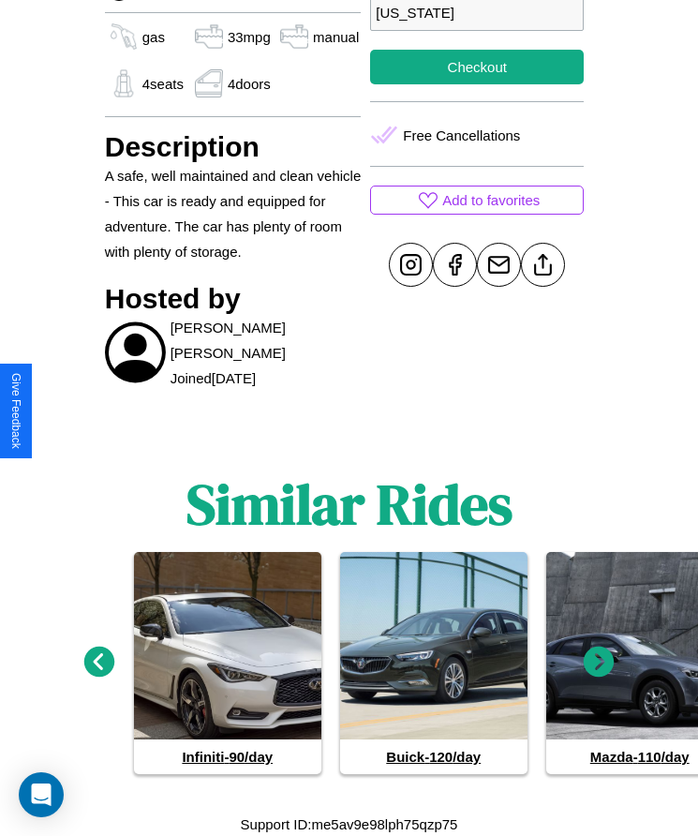
click at [98, 662] on icon at bounding box center [99, 662] width 31 height 31
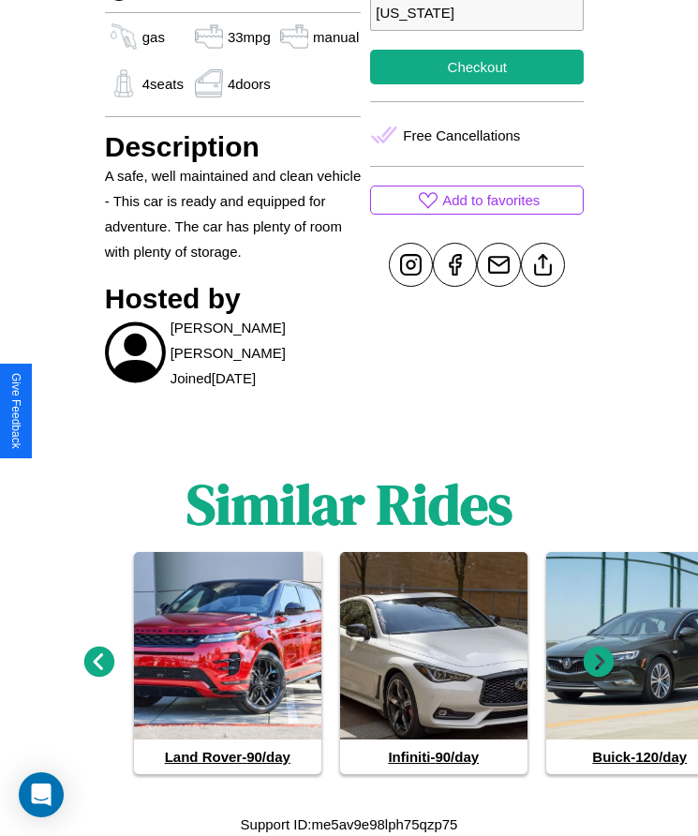
click at [599, 662] on icon at bounding box center [599, 662] width 31 height 31
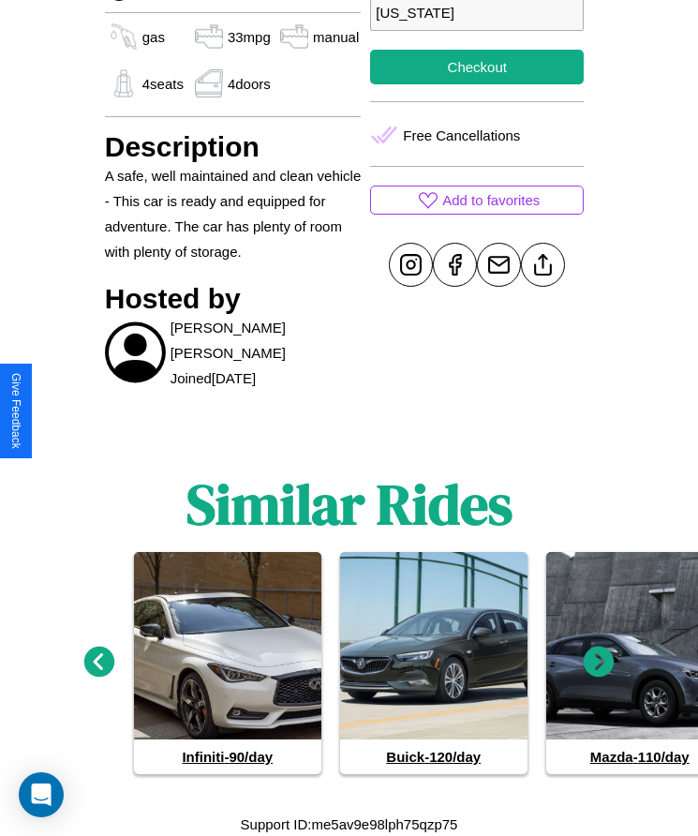
click at [599, 662] on icon at bounding box center [599, 662] width 31 height 31
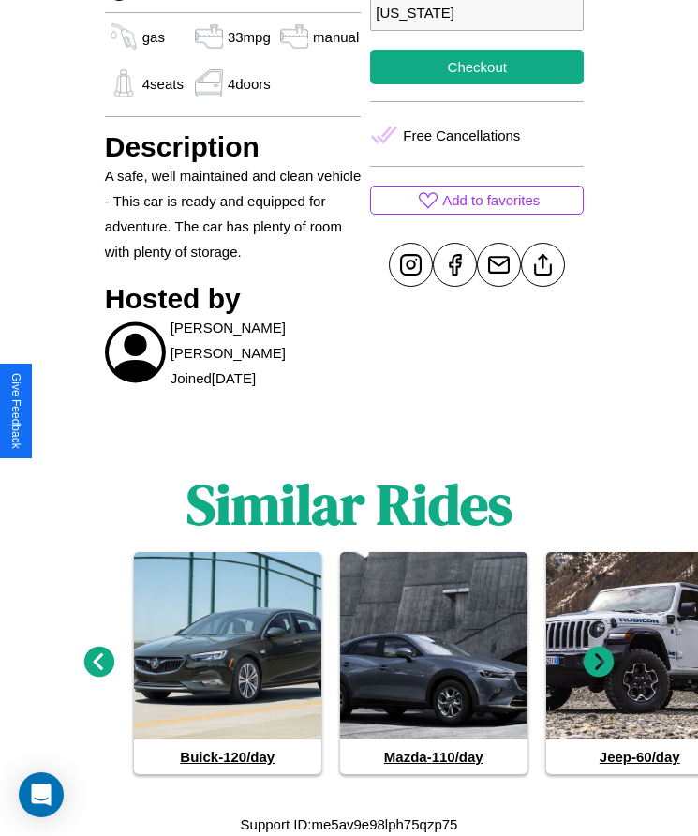
click at [98, 662] on icon at bounding box center [99, 662] width 31 height 31
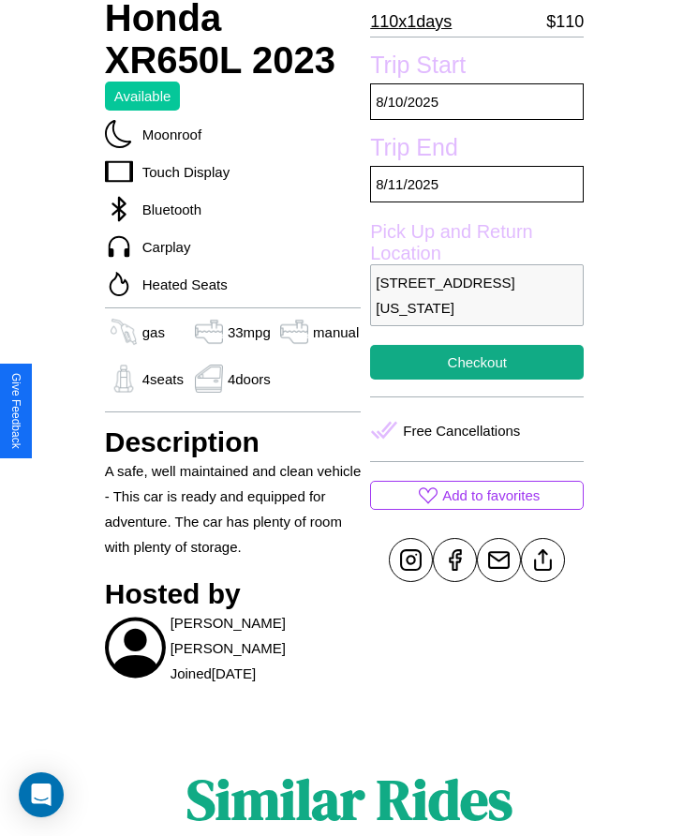
scroll to position [505, 0]
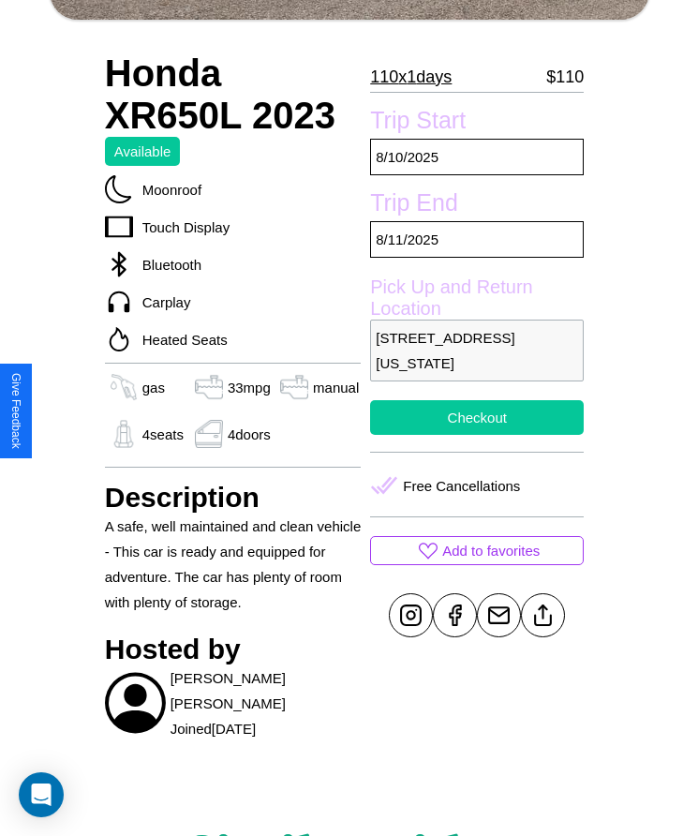
click at [477, 417] on button "Checkout" at bounding box center [477, 417] width 214 height 35
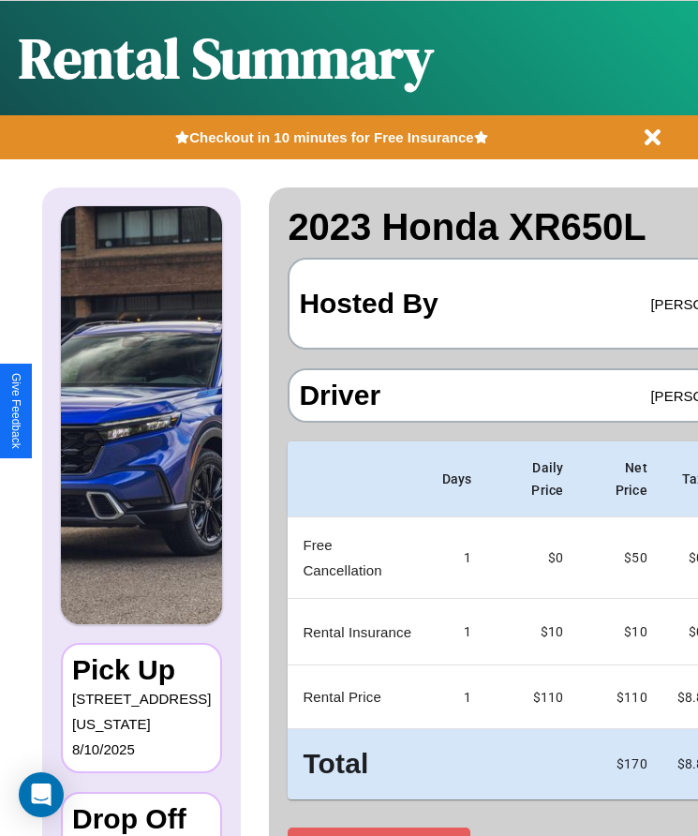
scroll to position [0, 111]
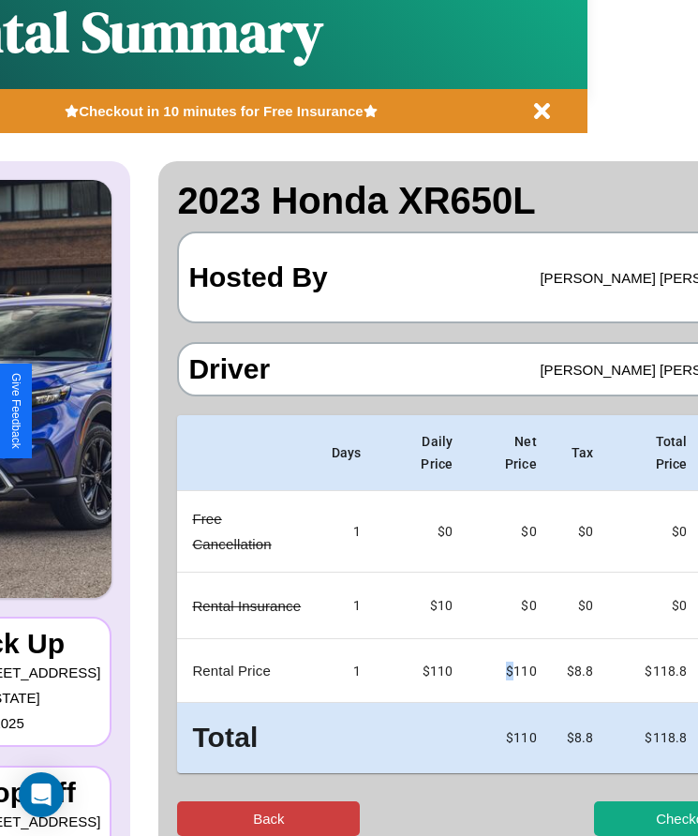
click at [195, 818] on button "Back" at bounding box center [268, 818] width 183 height 35
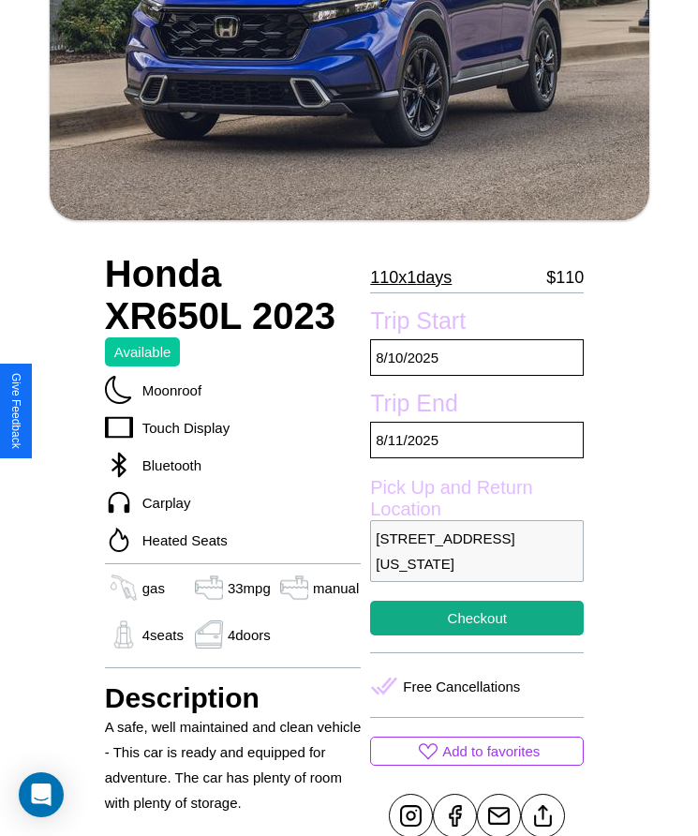
scroll to position [505, 0]
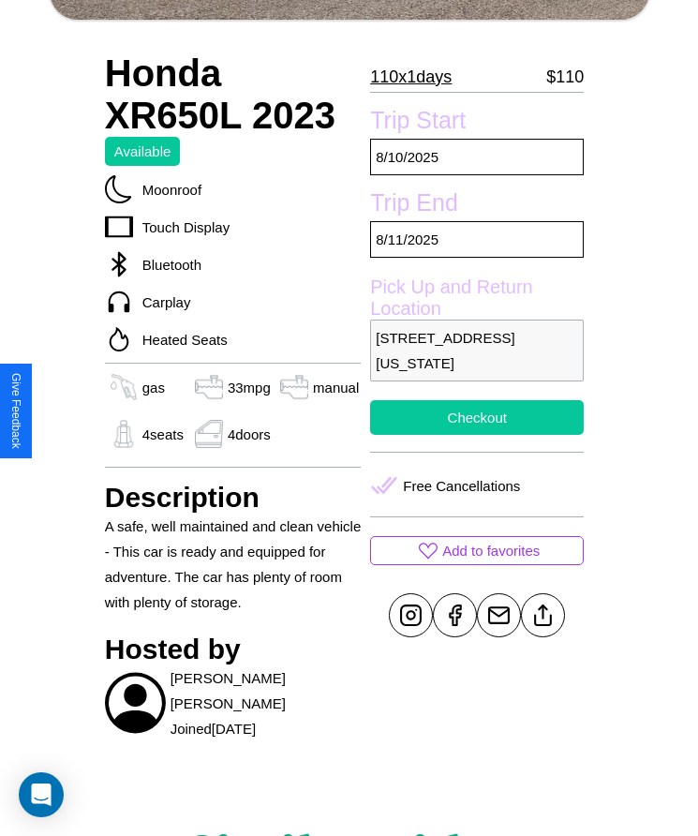
click at [477, 417] on button "Checkout" at bounding box center [477, 417] width 214 height 35
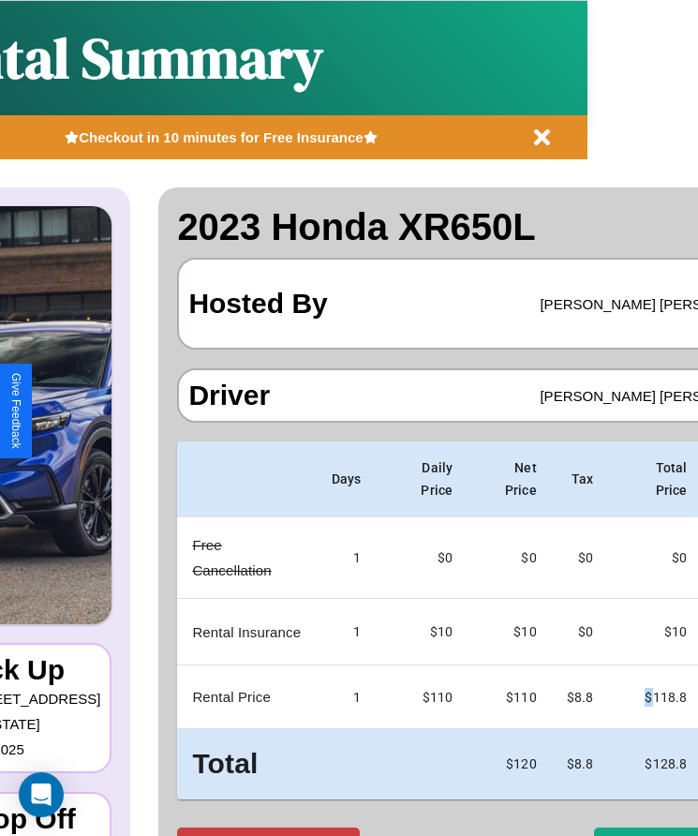
scroll to position [26, 111]
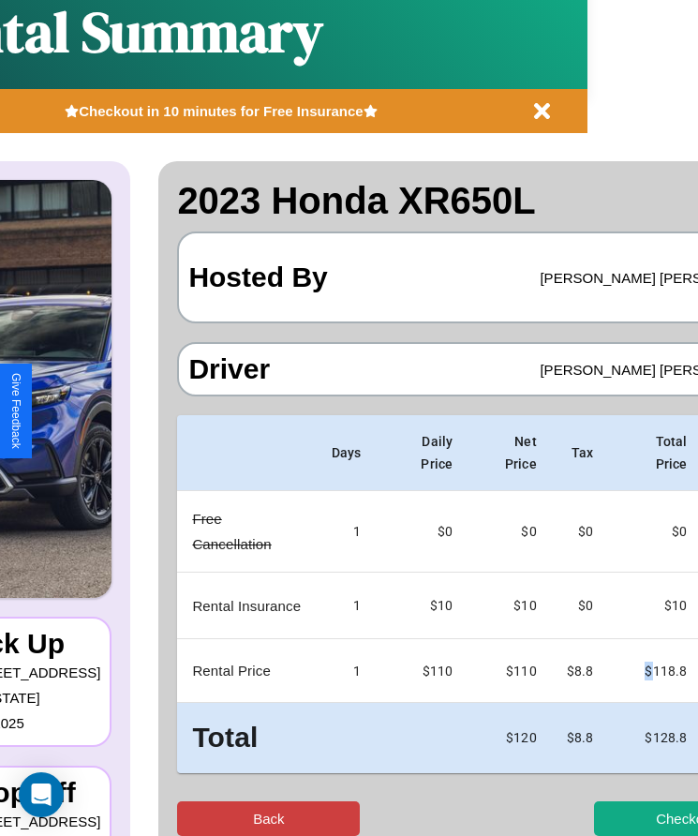
click at [195, 818] on button "Back" at bounding box center [268, 818] width 183 height 35
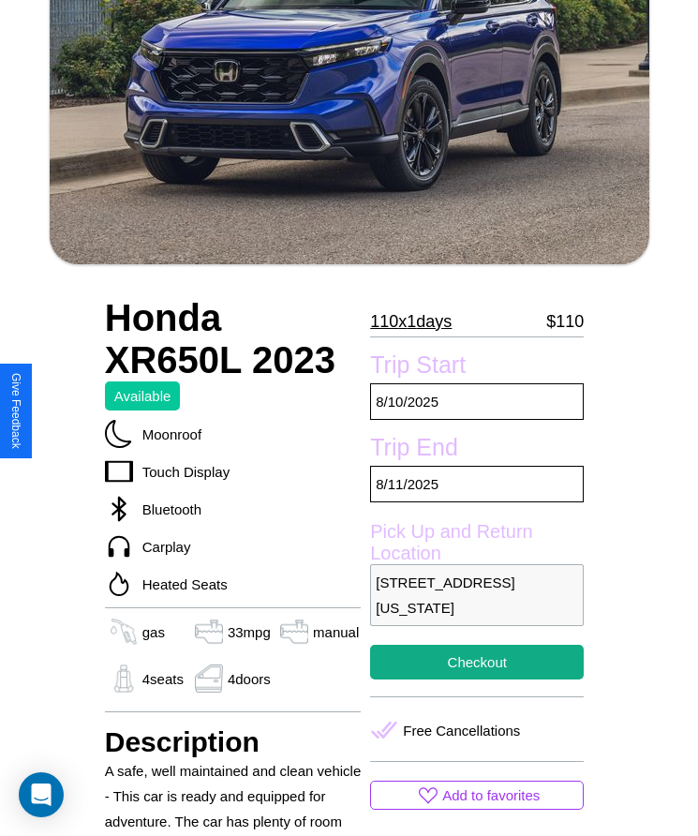
scroll to position [438, 0]
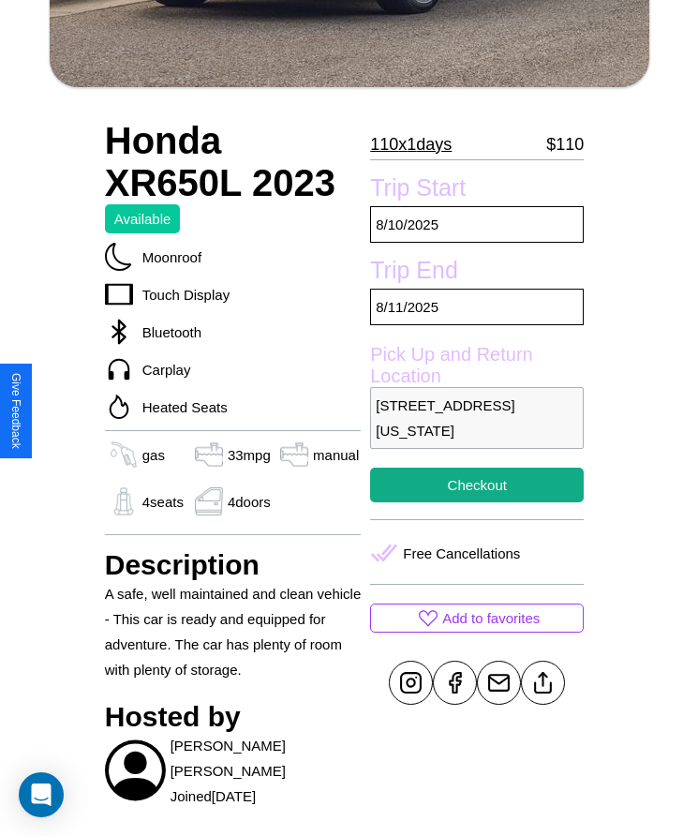
click at [477, 418] on p "[STREET_ADDRESS][US_STATE]" at bounding box center [477, 418] width 214 height 62
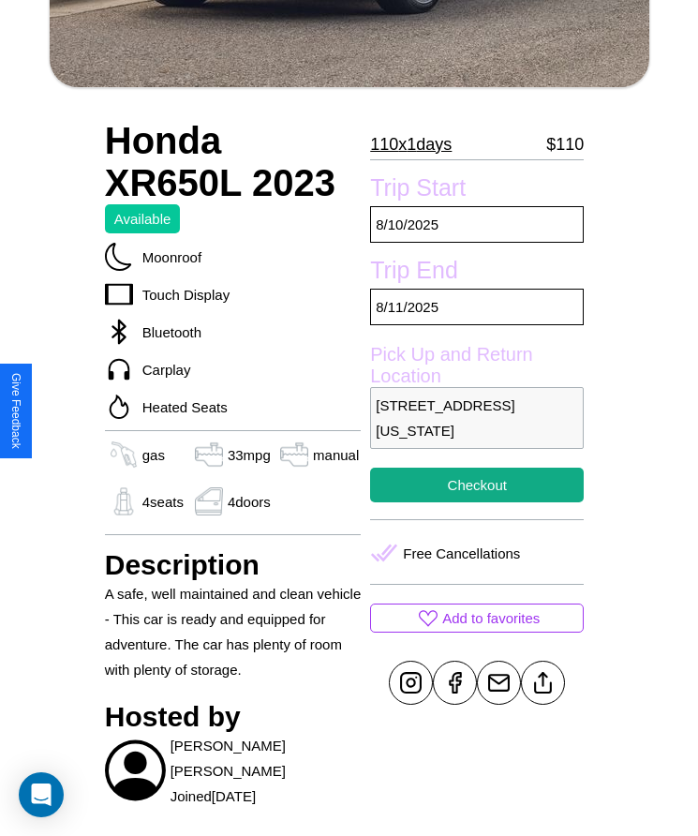
click at [477, 418] on p "[STREET_ADDRESS][US_STATE]" at bounding box center [477, 418] width 214 height 62
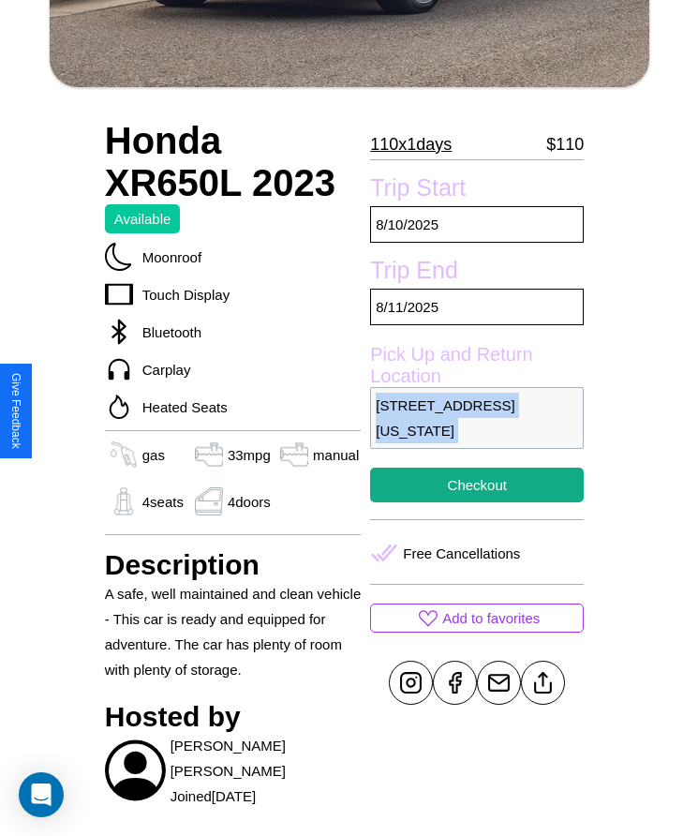
click at [477, 418] on p "[STREET_ADDRESS][US_STATE]" at bounding box center [477, 418] width 214 height 62
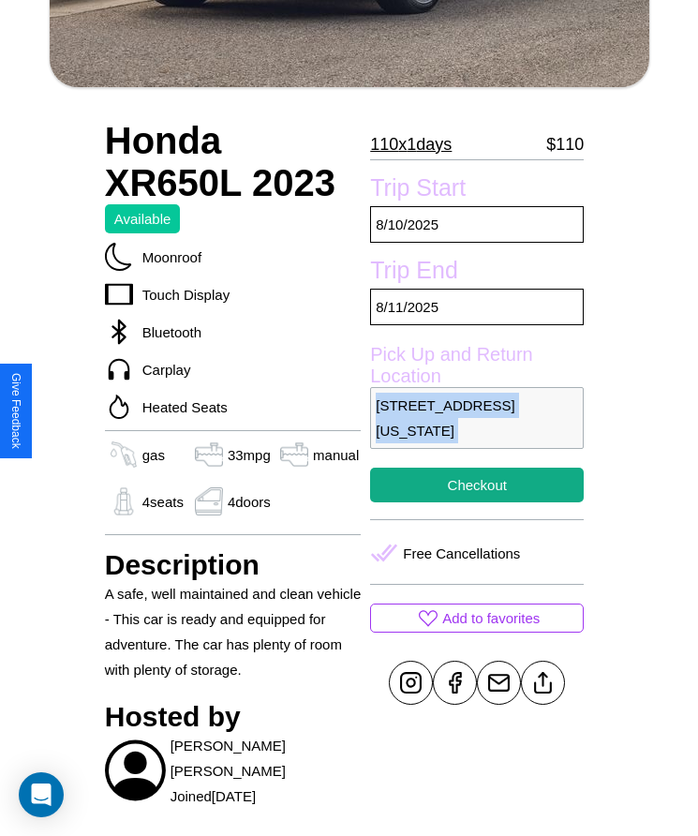
click at [477, 418] on p "[STREET_ADDRESS][US_STATE]" at bounding box center [477, 418] width 214 height 62
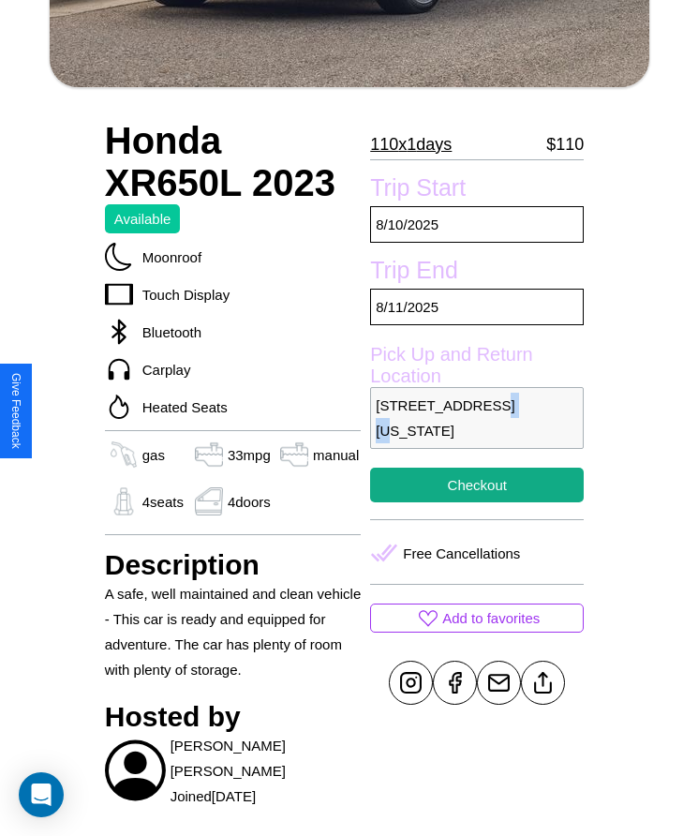
click at [477, 418] on p "[STREET_ADDRESS][US_STATE]" at bounding box center [477, 418] width 214 height 62
